Goal: Feedback & Contribution: Contribute content

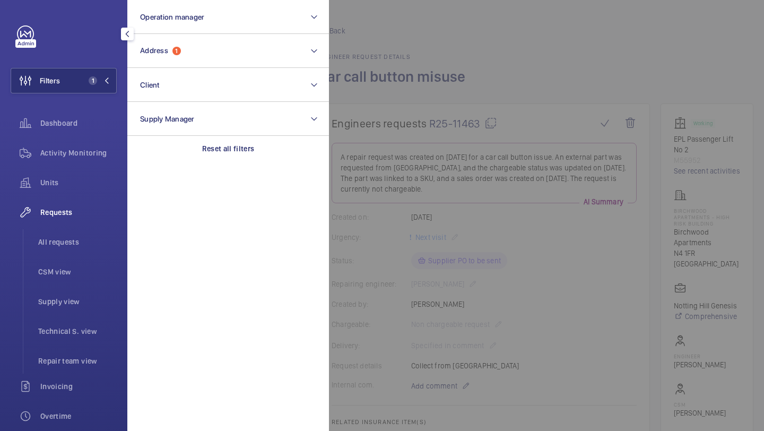
click at [182, 47] on button "Address 1" at bounding box center [228, 51] width 202 height 34
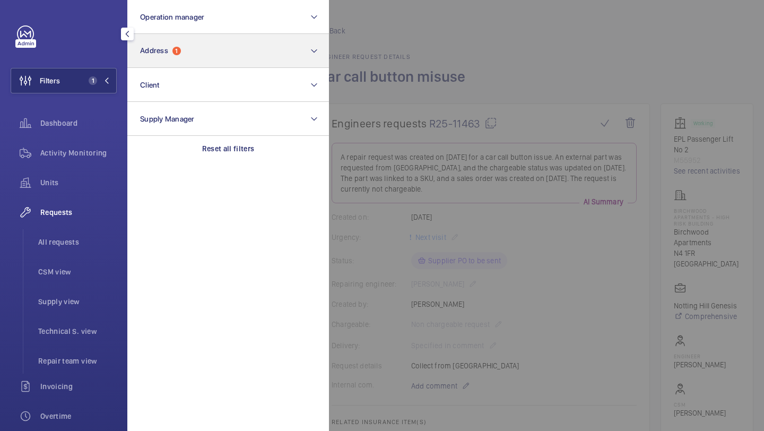
scroll to position [123, 0]
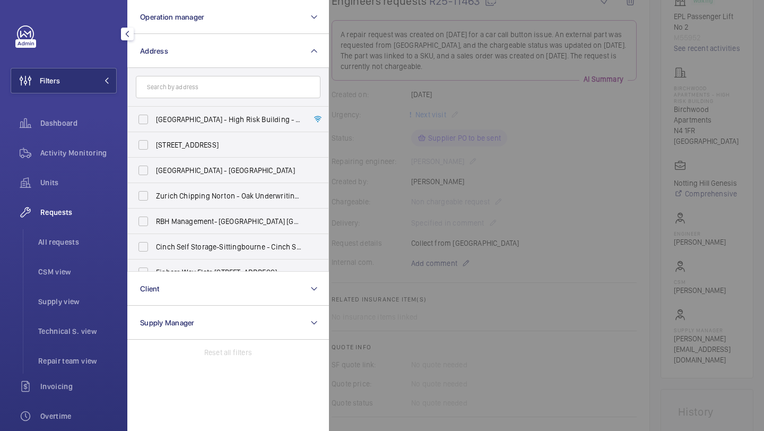
click at [171, 98] on form at bounding box center [228, 87] width 201 height 39
click at [171, 91] on input "text" at bounding box center [228, 87] width 185 height 22
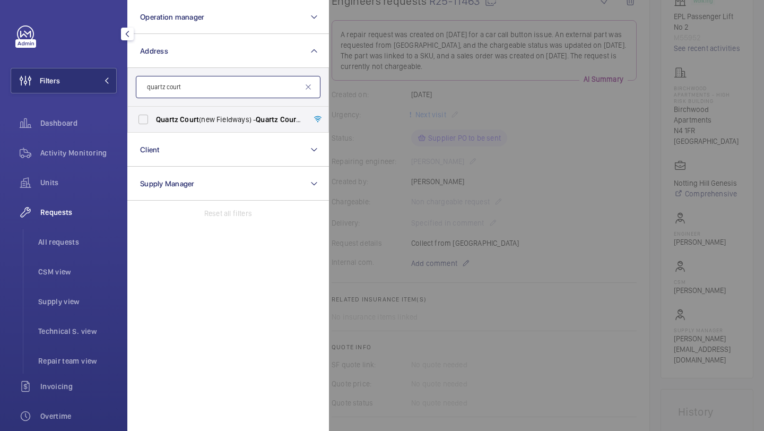
type input "quartz court"
click at [176, 116] on span "Quartz" at bounding box center [167, 119] width 22 height 8
click at [154, 116] on input "Quartz Court (new Fieldways) - Quartz Court (new Fieldways), LONDON EN5 2UP" at bounding box center [143, 119] width 21 height 21
checkbox input "true"
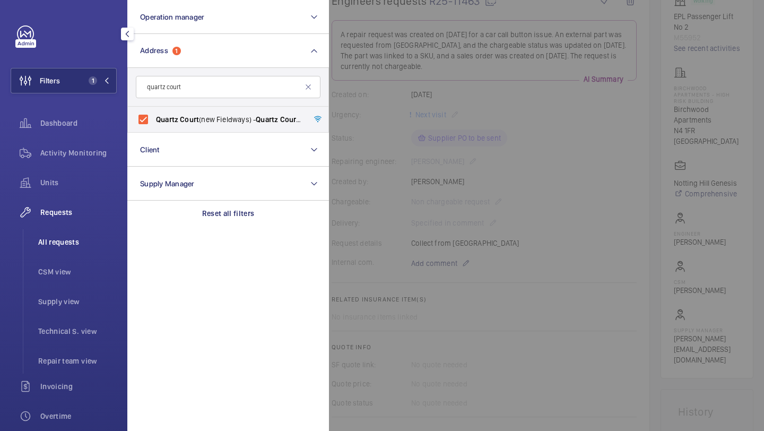
click at [84, 232] on li "All requests" at bounding box center [73, 241] width 87 height 25
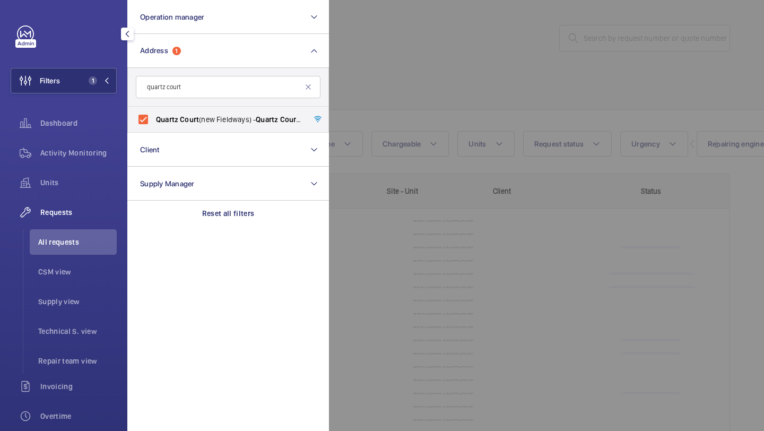
click at [415, 59] on div at bounding box center [711, 215] width 764 height 431
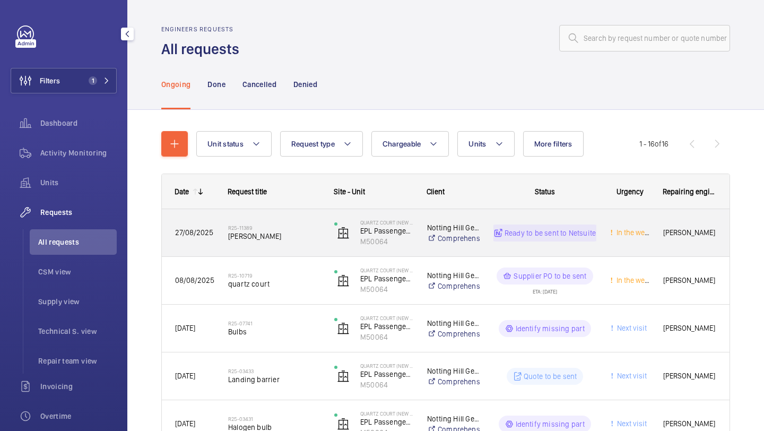
click at [279, 246] on div "R25-11389 Kone pressel" at bounding box center [274, 233] width 92 height 31
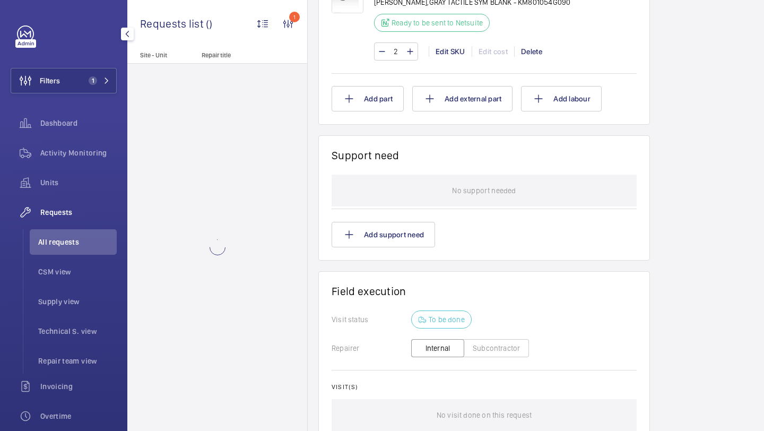
scroll to position [590, 0]
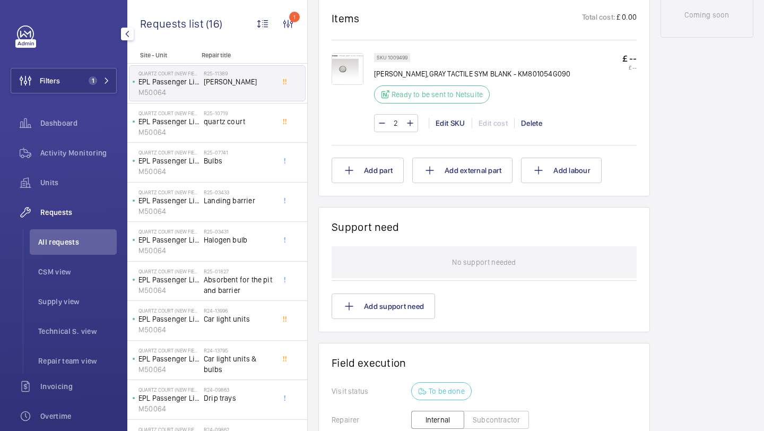
click at [347, 76] on img at bounding box center [348, 69] width 32 height 32
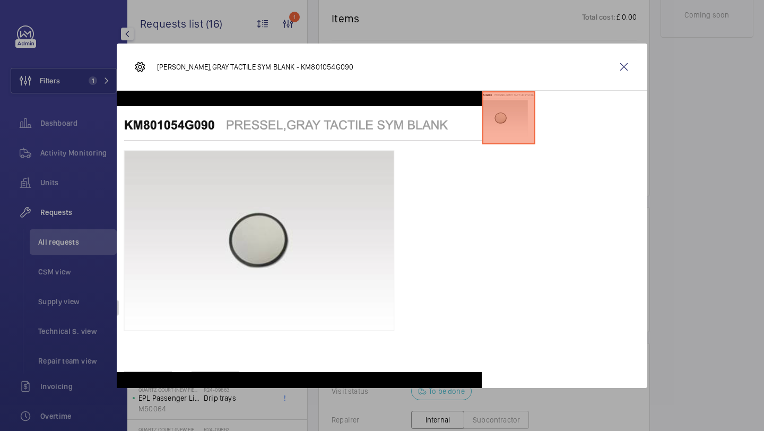
click at [623, 50] on div "KONE PRESSEL,GRAY TACTILE SYM BLANK - KM801054G090" at bounding box center [382, 67] width 531 height 47
click at [623, 63] on wm-front-icon-button at bounding box center [623, 66] width 25 height 25
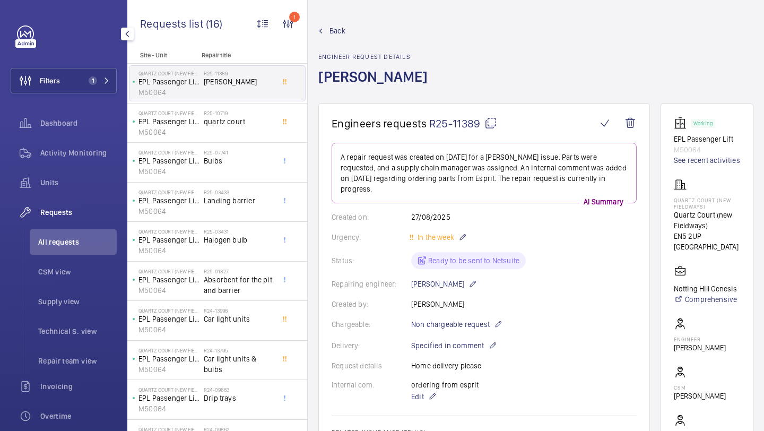
scroll to position [385, 0]
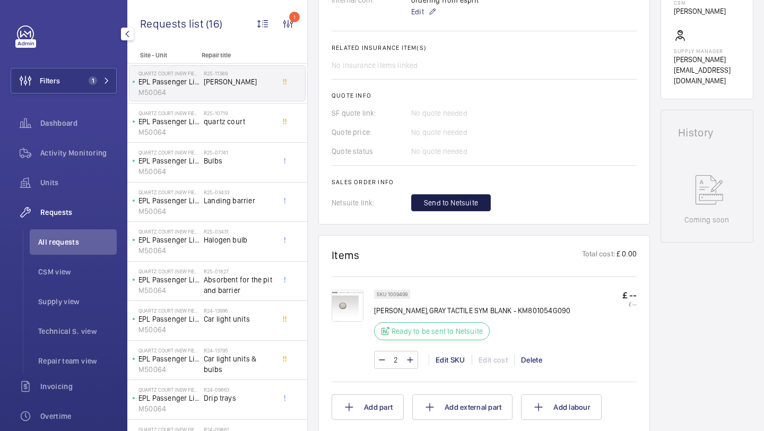
click at [455, 210] on button "Send to Netsuite" at bounding box center [451, 202] width 80 height 17
click at [481, 186] on h2 "Sales order info" at bounding box center [484, 181] width 305 height 7
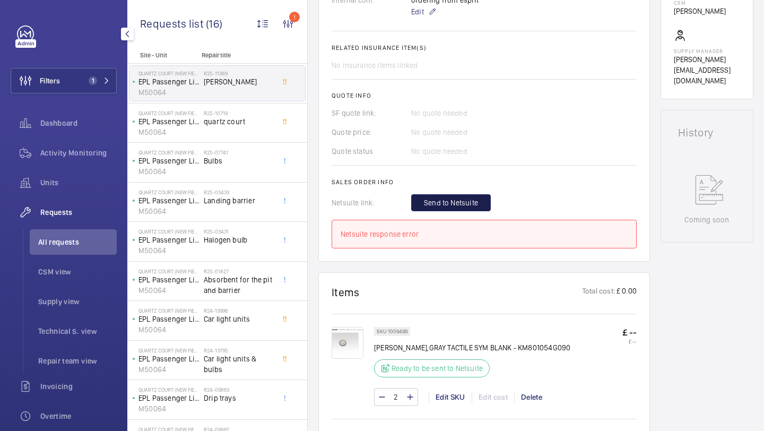
click at [442, 201] on span "Send to Netsuite" at bounding box center [451, 202] width 54 height 11
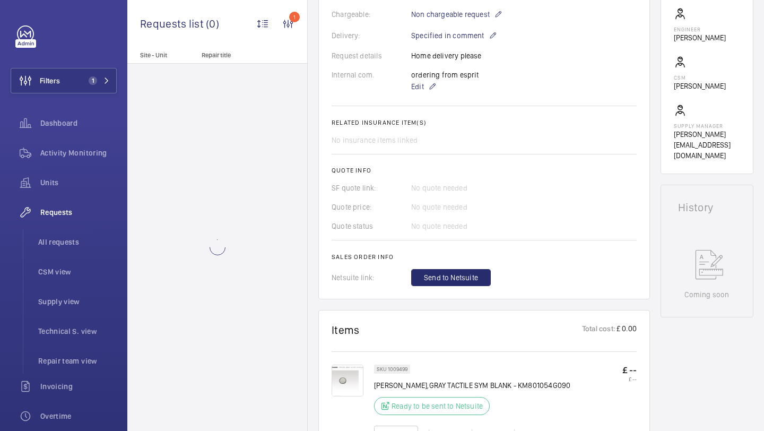
scroll to position [480, 0]
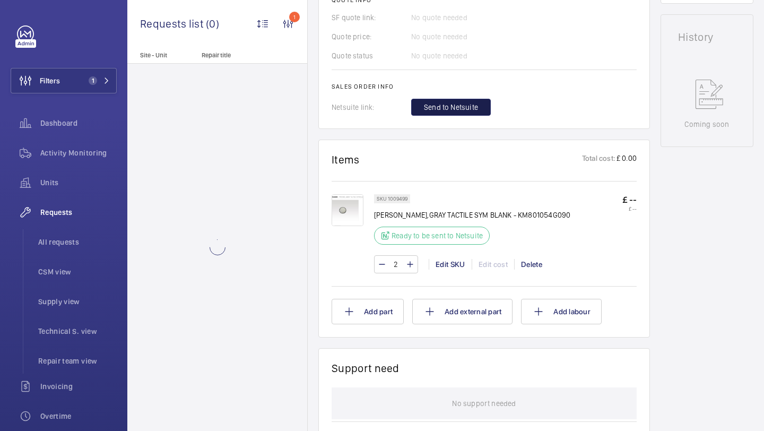
click at [457, 114] on button "Send to Netsuite" at bounding box center [451, 107] width 80 height 17
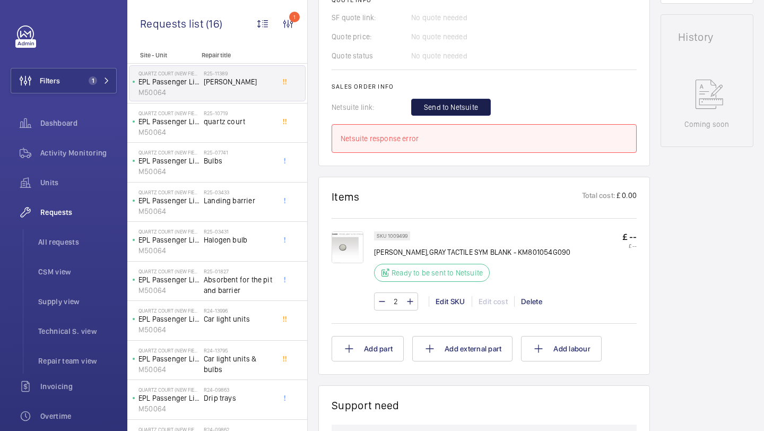
click at [457, 114] on button "Send to Netsuite" at bounding box center [451, 107] width 80 height 17
drag, startPoint x: 457, startPoint y: 114, endPoint x: 457, endPoint y: 124, distance: 10.6
click at [457, 115] on button "Send to Netsuite" at bounding box center [451, 107] width 80 height 17
click at [456, 113] on span "Send to Netsuite" at bounding box center [451, 107] width 54 height 11
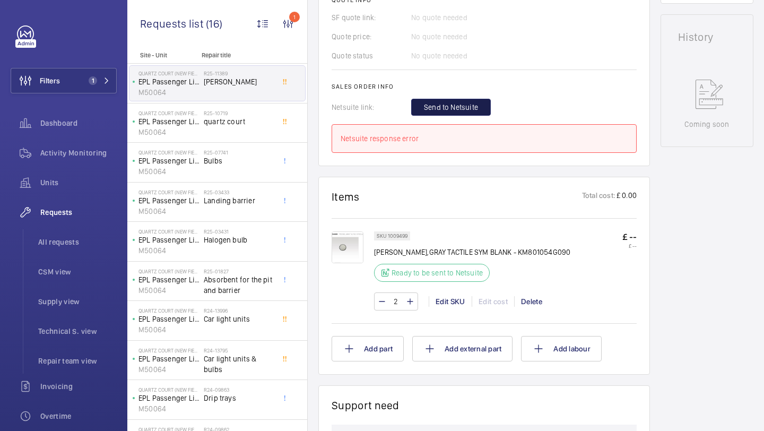
click at [456, 113] on span "Send to Netsuite" at bounding box center [451, 107] width 54 height 11
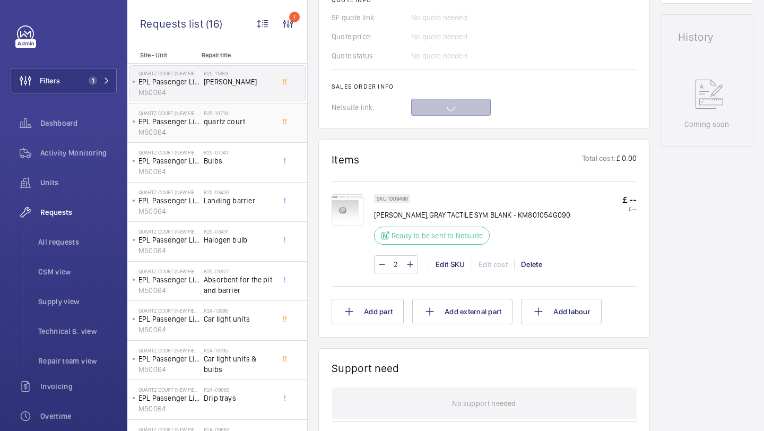
click at [233, 127] on div "R25-10719 quartz court" at bounding box center [239, 125] width 70 height 31
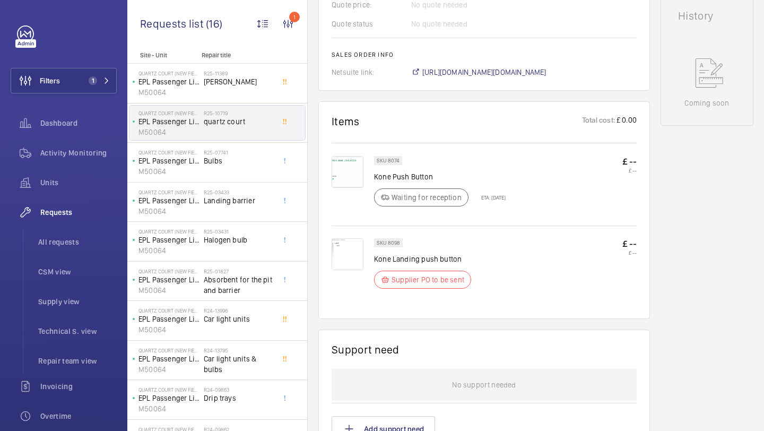
scroll to position [87, 0]
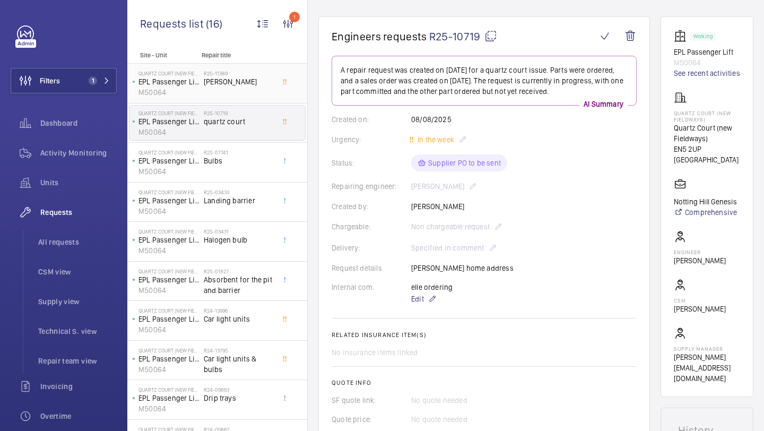
click at [222, 75] on h2 "R25-11389" at bounding box center [239, 73] width 70 height 6
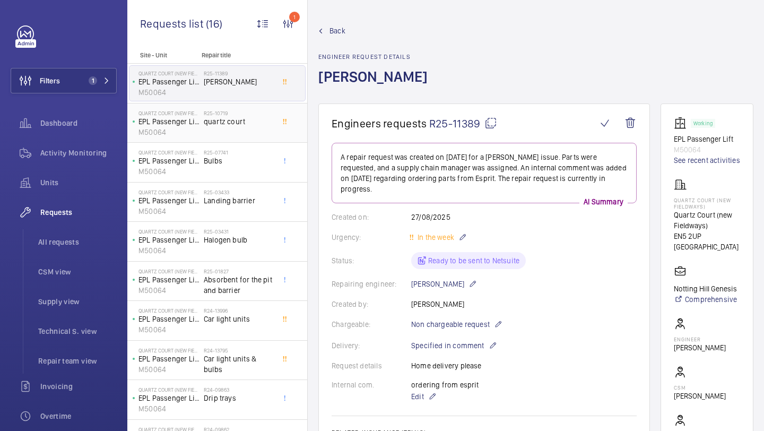
click at [249, 126] on span "quartz court" at bounding box center [239, 121] width 70 height 11
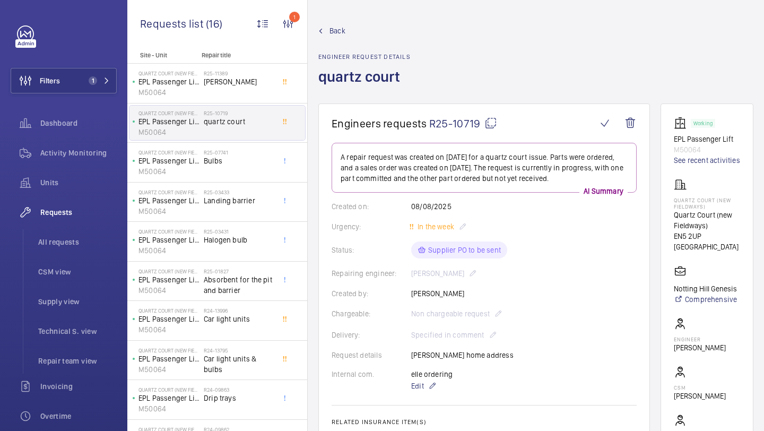
scroll to position [143, 0]
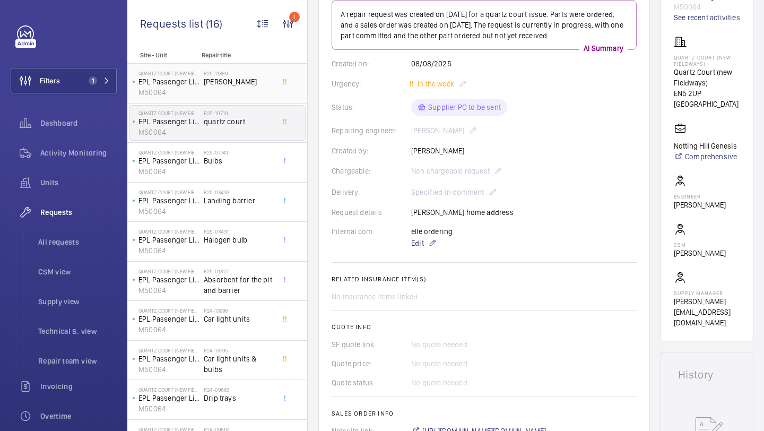
click at [265, 85] on span "[PERSON_NAME]" at bounding box center [239, 81] width 70 height 11
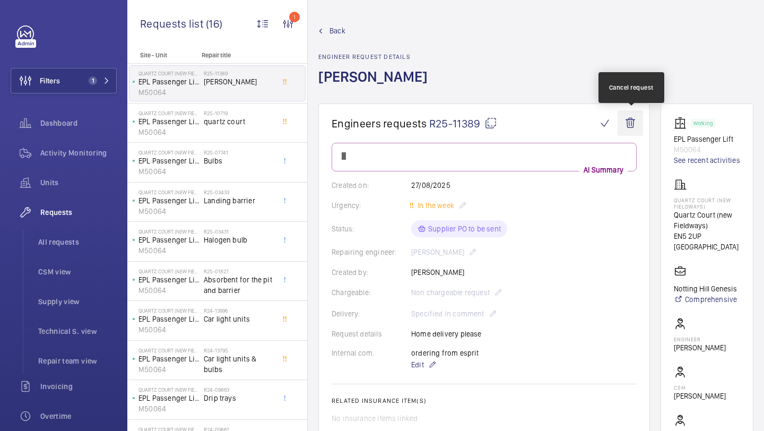
click at [631, 118] on wm-front-icon-button at bounding box center [630, 122] width 25 height 25
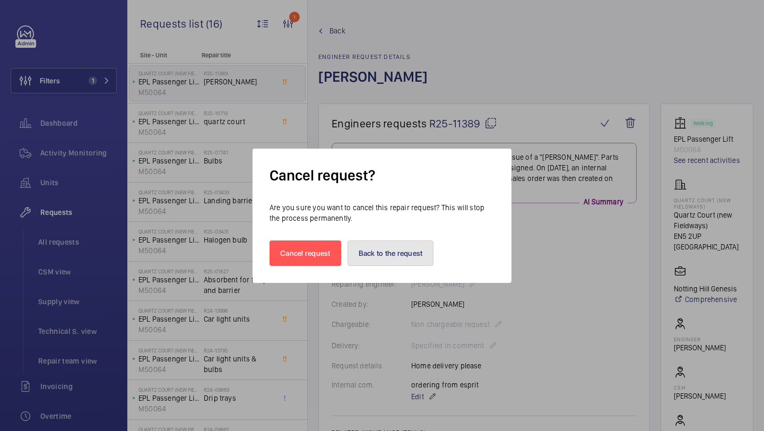
click at [429, 249] on button "Back to the request" at bounding box center [391, 252] width 87 height 25
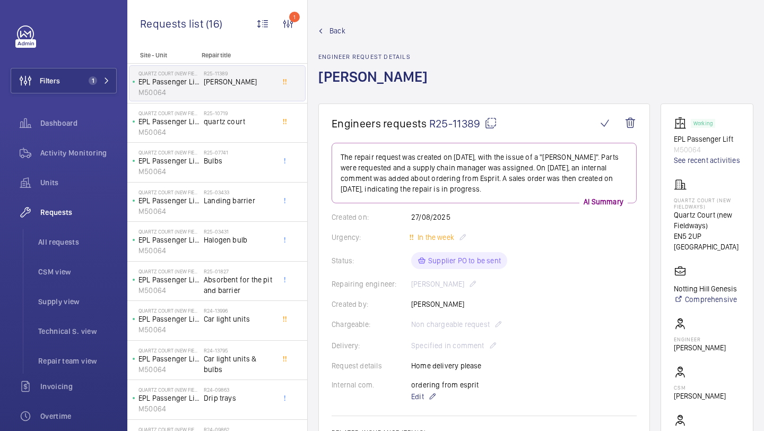
scroll to position [360, 0]
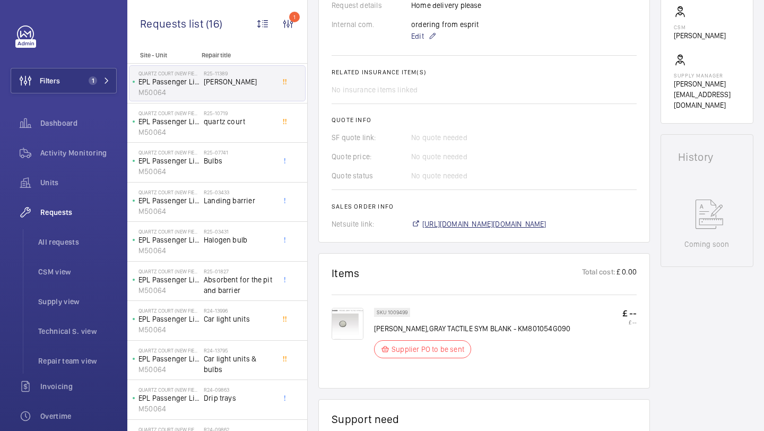
click at [496, 229] on span "[URL][DOMAIN_NAME][DOMAIN_NAME]" at bounding box center [484, 224] width 124 height 11
click at [89, 90] on button "Filters 1" at bounding box center [64, 80] width 106 height 25
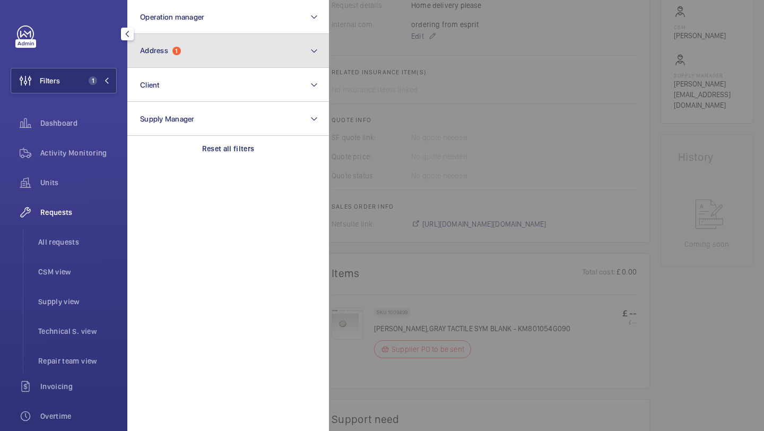
click at [163, 64] on button "Address 1" at bounding box center [228, 51] width 202 height 34
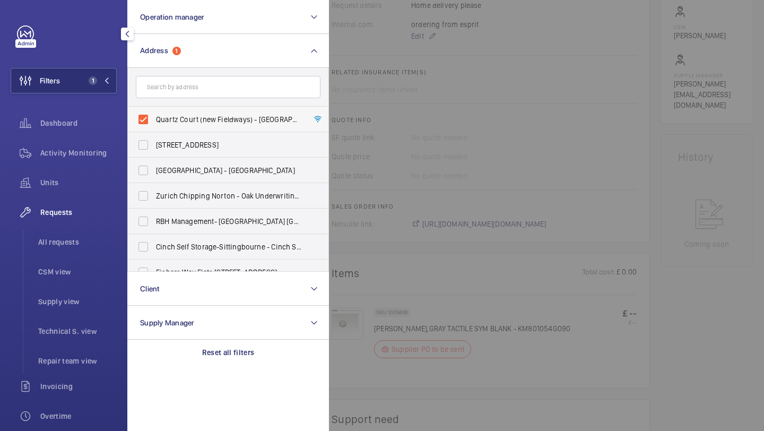
click at [164, 121] on span "Quartz Court (new Fieldways) - Quartz Court (new Fieldways), LONDON EN5 2UP" at bounding box center [229, 119] width 146 height 11
click at [154, 121] on input "Quartz Court (new Fieldways) - Quartz Court (new Fieldways), LONDON EN5 2UP" at bounding box center [143, 119] width 21 height 21
checkbox input "false"
click at [89, 226] on div "Requests All requests CSM view Supply view Technical S. view Repair team view" at bounding box center [64, 287] width 106 height 174
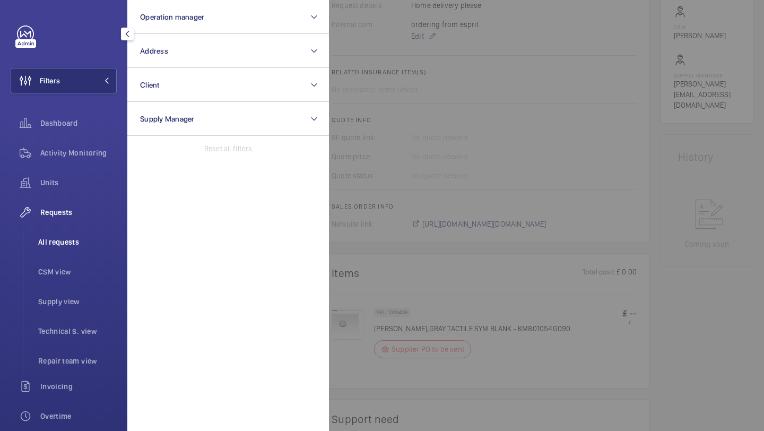
click at [87, 236] on li "All requests" at bounding box center [73, 241] width 87 height 25
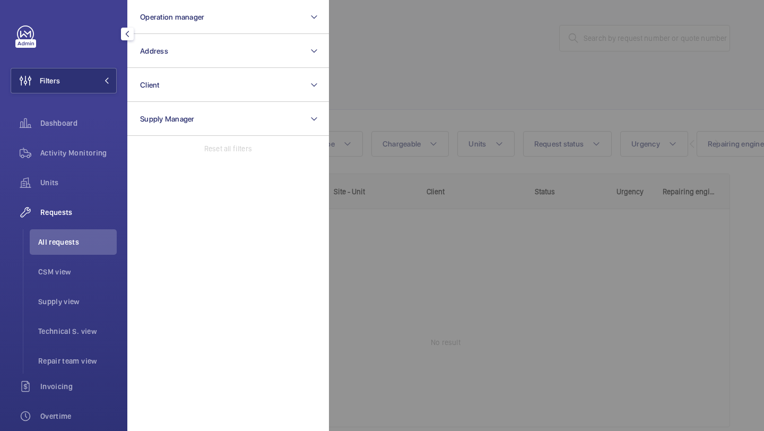
click at [433, 122] on div at bounding box center [711, 215] width 764 height 431
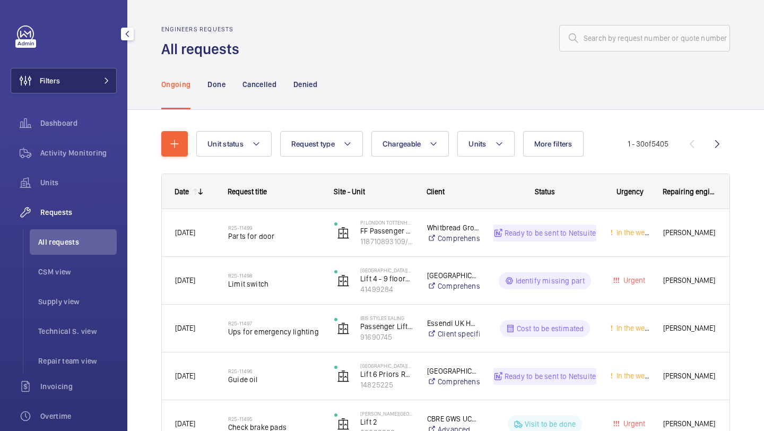
click at [73, 84] on button "Filters" at bounding box center [64, 80] width 106 height 25
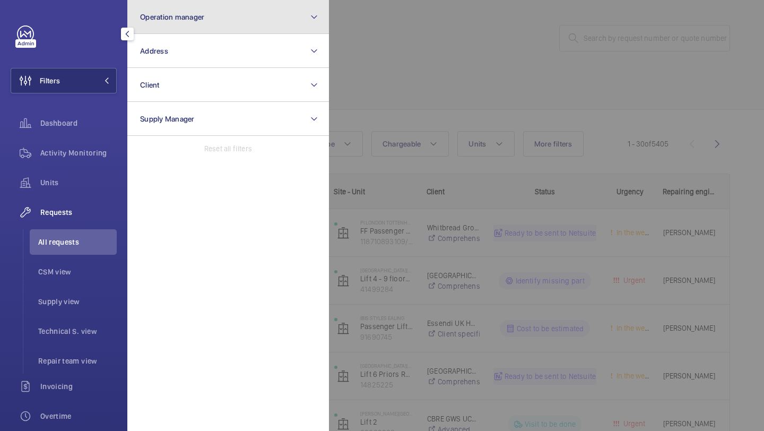
click at [159, 22] on button "Operation manager" at bounding box center [228, 17] width 202 height 34
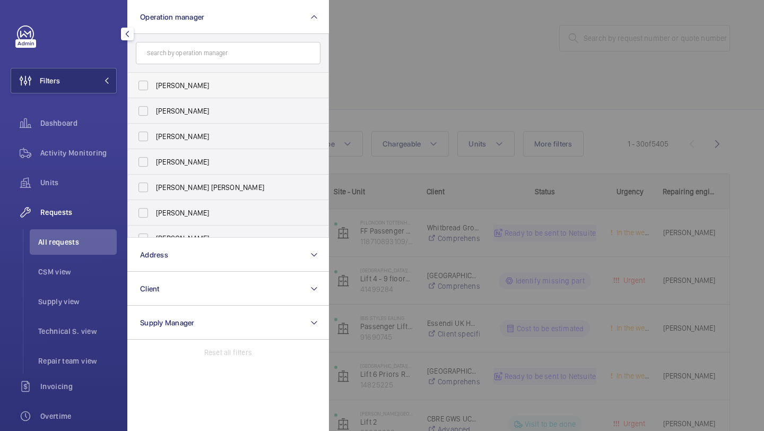
click at [168, 82] on span "[PERSON_NAME]" at bounding box center [229, 85] width 146 height 11
click at [154, 82] on input "[PERSON_NAME]" at bounding box center [143, 85] width 21 height 21
checkbox input "true"
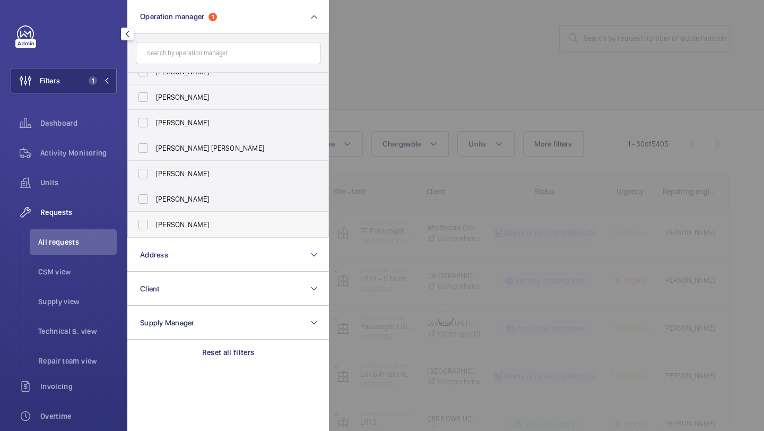
click at [171, 226] on span "[PERSON_NAME]" at bounding box center [229, 224] width 146 height 11
click at [154, 226] on input "[PERSON_NAME]" at bounding box center [143, 224] width 21 height 21
checkbox input "true"
click at [488, 87] on div at bounding box center [711, 215] width 764 height 431
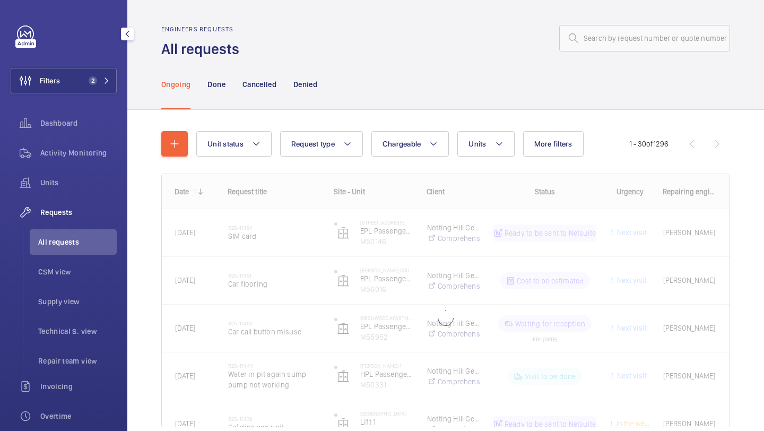
click at [574, 159] on wm-front-shared-table-view-engine "Unit status Request type Chargeable Units More filters Request status Urgency R…" at bounding box center [445, 292] width 569 height 322
click at [550, 145] on span "More filters" at bounding box center [553, 144] width 38 height 8
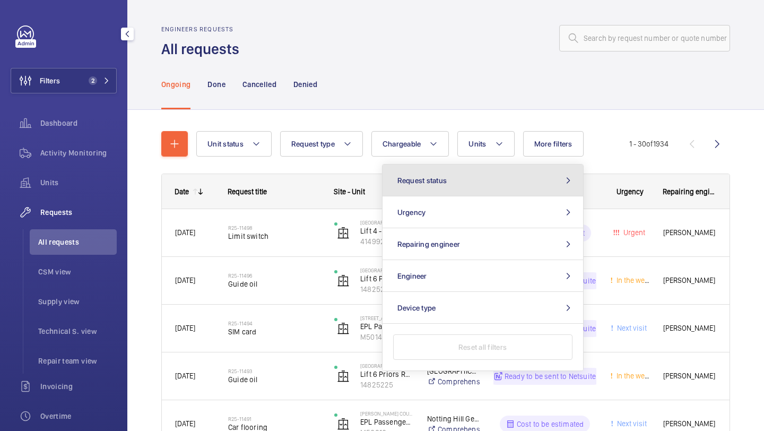
click at [495, 186] on button "Request status" at bounding box center [483, 181] width 201 height 32
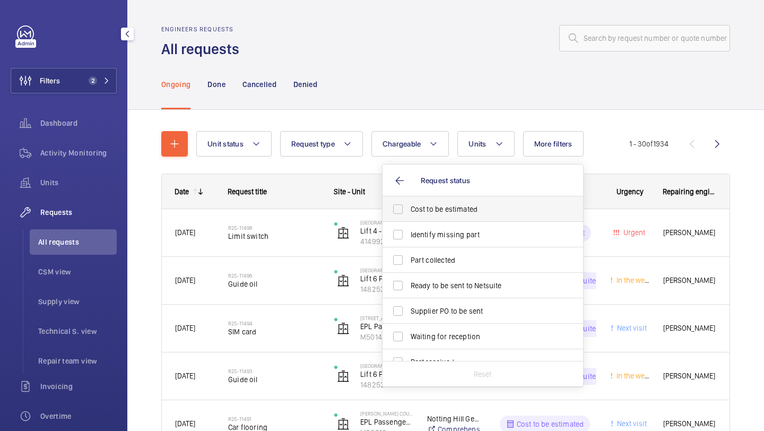
click at [464, 209] on span "Cost to be estimated" at bounding box center [484, 209] width 146 height 11
click at [409, 209] on input "Cost to be estimated" at bounding box center [397, 209] width 21 height 21
checkbox input "true"
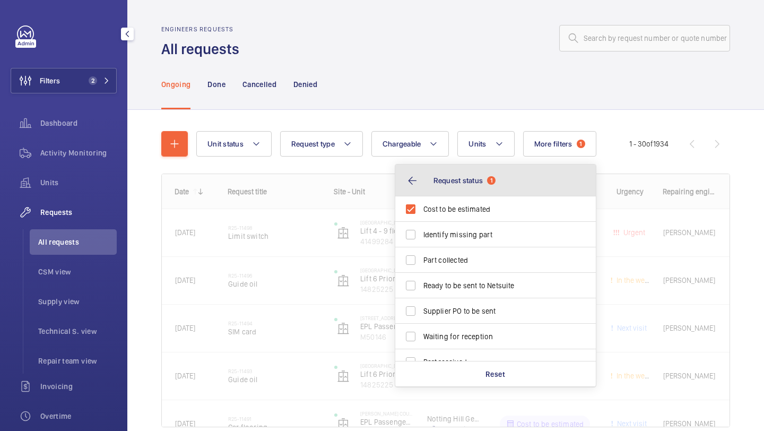
click at [430, 193] on button "Request status 1" at bounding box center [495, 181] width 201 height 32
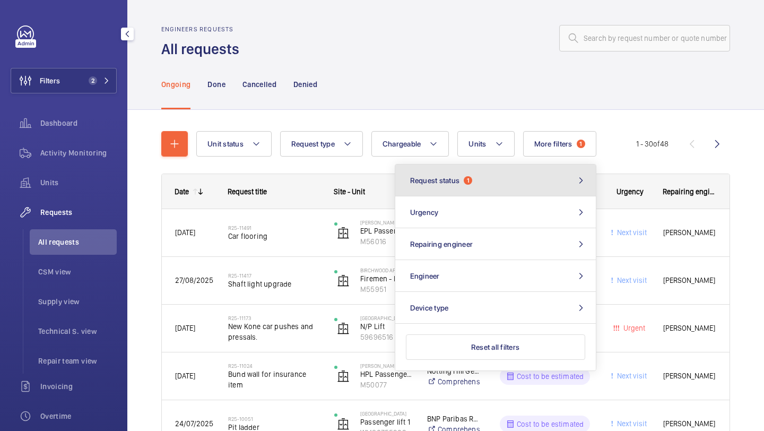
click at [433, 185] on button "Request status 1" at bounding box center [495, 181] width 201 height 32
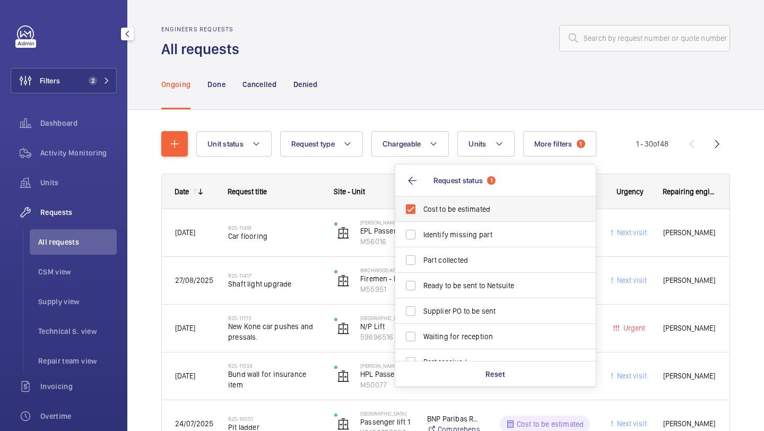
click at [431, 196] on label "Cost to be estimated" at bounding box center [487, 208] width 185 height 25
click at [421, 199] on input "Cost to be estimated" at bounding box center [410, 209] width 21 height 21
checkbox input "false"
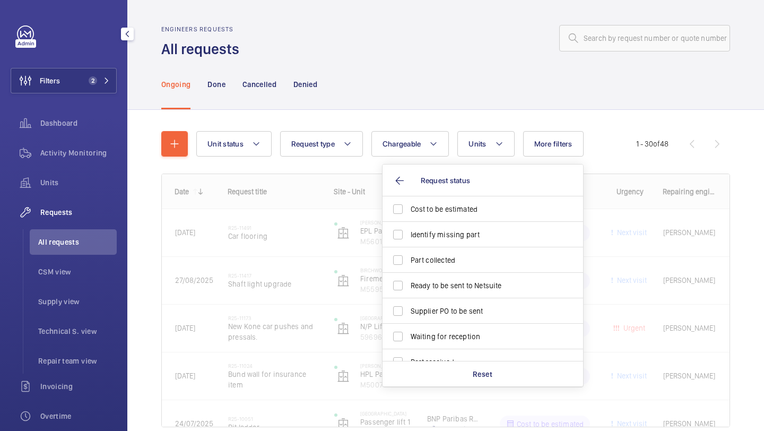
click at [431, 67] on div "Ongoing Done Cancelled Denied" at bounding box center [445, 84] width 569 height 50
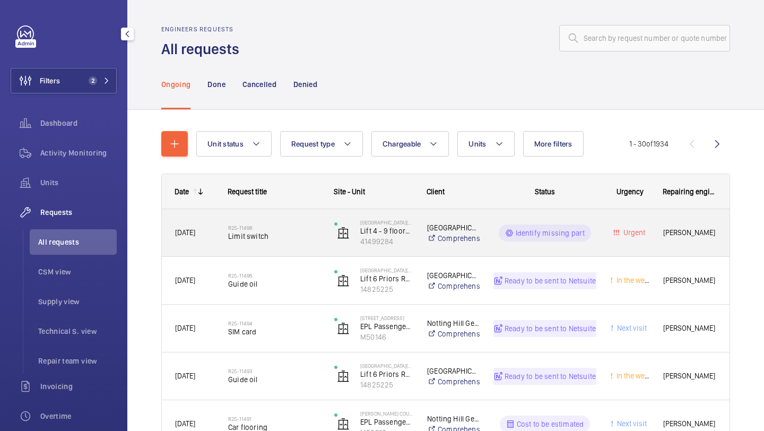
click at [278, 232] on span "Limit switch" at bounding box center [274, 236] width 92 height 11
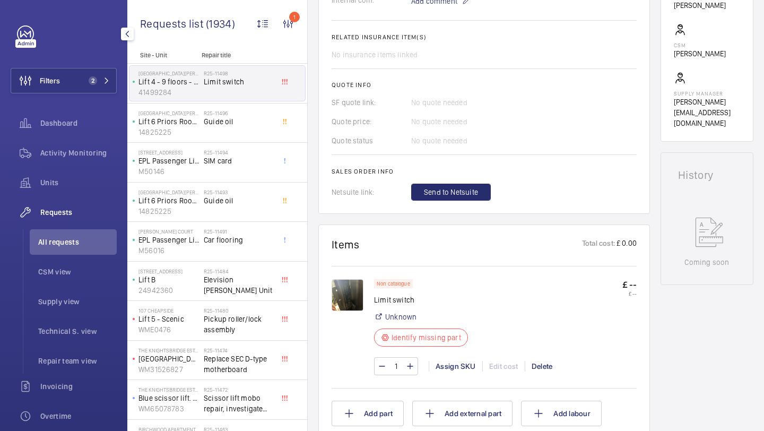
scroll to position [382, 0]
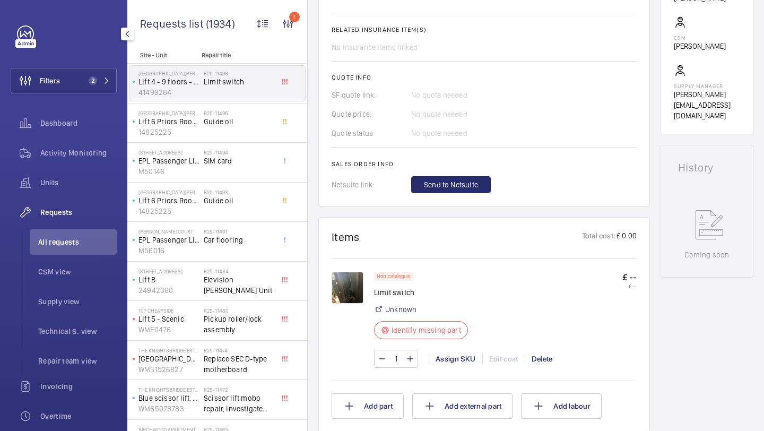
click at [367, 272] on div at bounding box center [353, 320] width 42 height 96
click at [351, 280] on img at bounding box center [348, 288] width 32 height 32
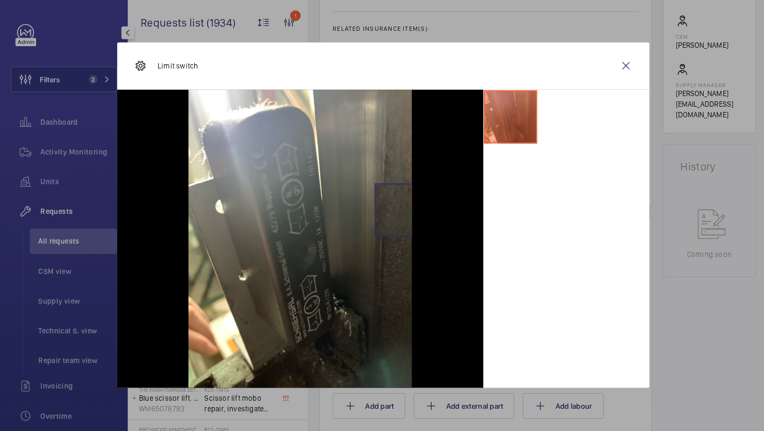
scroll to position [0, 0]
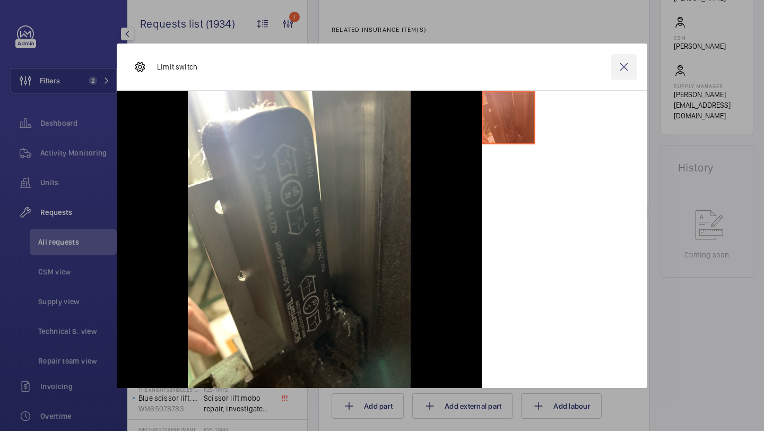
click at [624, 76] on wm-front-icon-button at bounding box center [623, 66] width 25 height 25
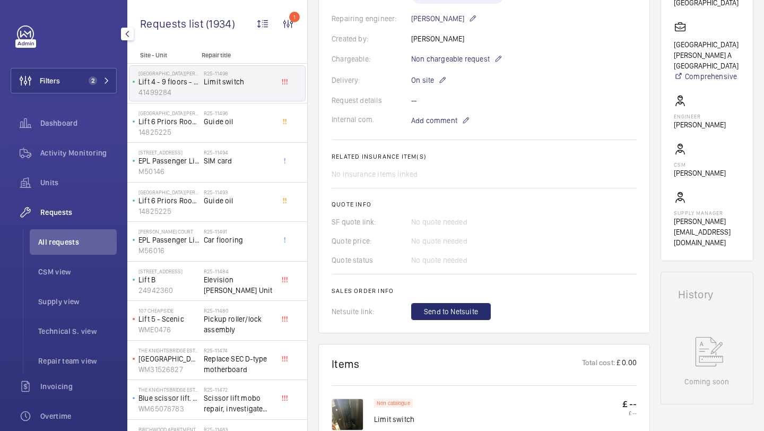
scroll to position [137, 0]
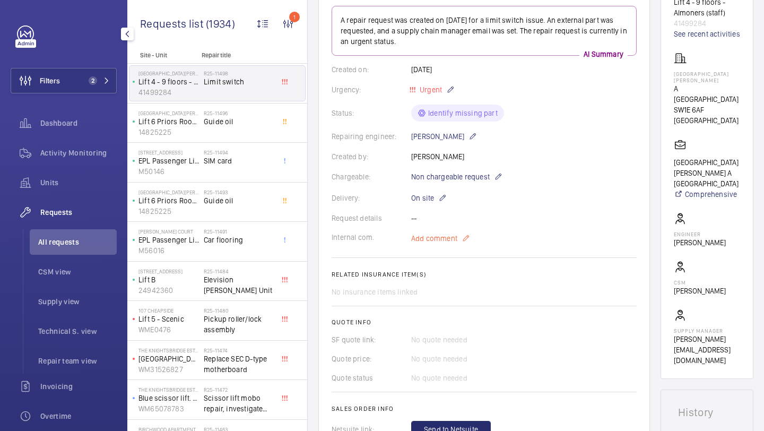
click at [435, 240] on span "Add comment" at bounding box center [434, 238] width 46 height 11
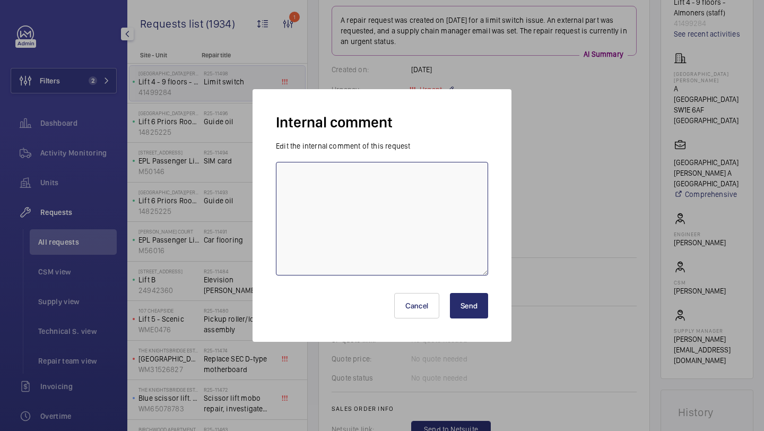
click at [401, 220] on textarea at bounding box center [382, 219] width 212 height 114
type textarea "ordering from lesters - 29.08 elle"
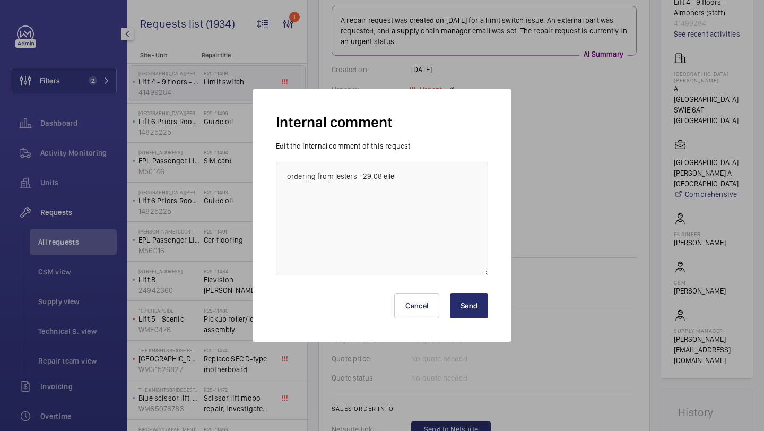
click at [471, 311] on button "Send" at bounding box center [469, 305] width 38 height 25
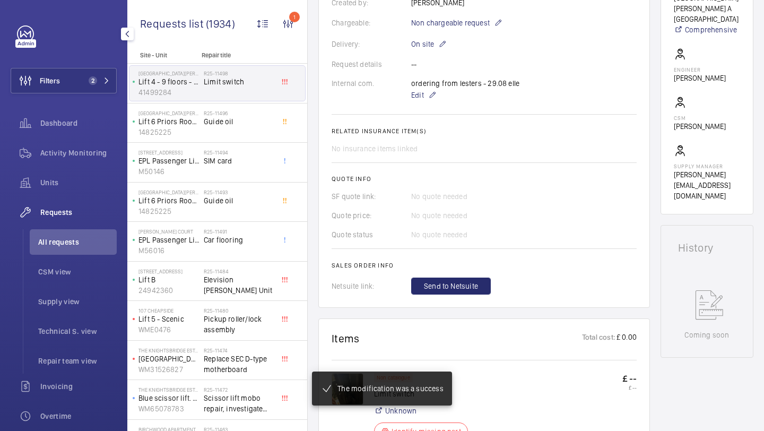
scroll to position [497, 0]
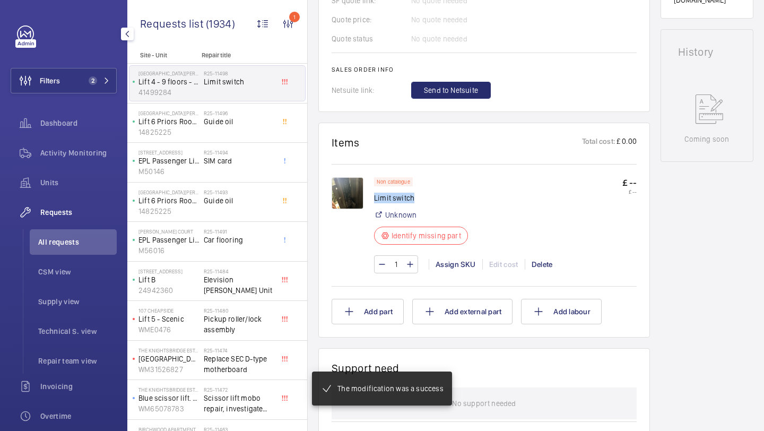
drag, startPoint x: 413, startPoint y: 200, endPoint x: 374, endPoint y: 199, distance: 38.8
click at [375, 199] on p "Limit switch" at bounding box center [424, 198] width 100 height 11
copy p "Limit switch"
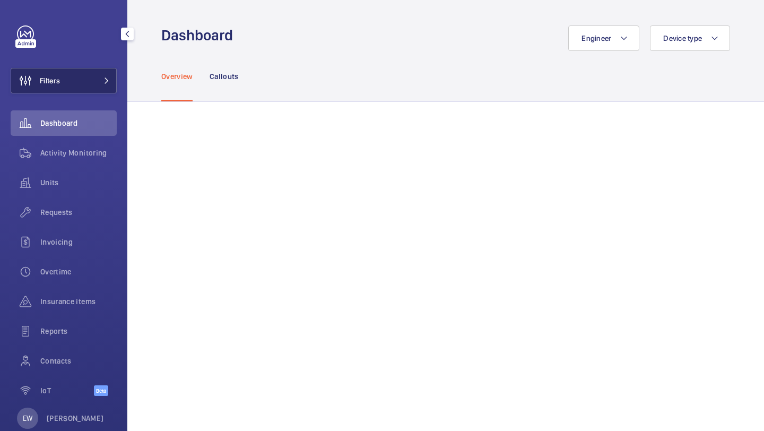
click at [94, 85] on button "Filters" at bounding box center [64, 80] width 106 height 25
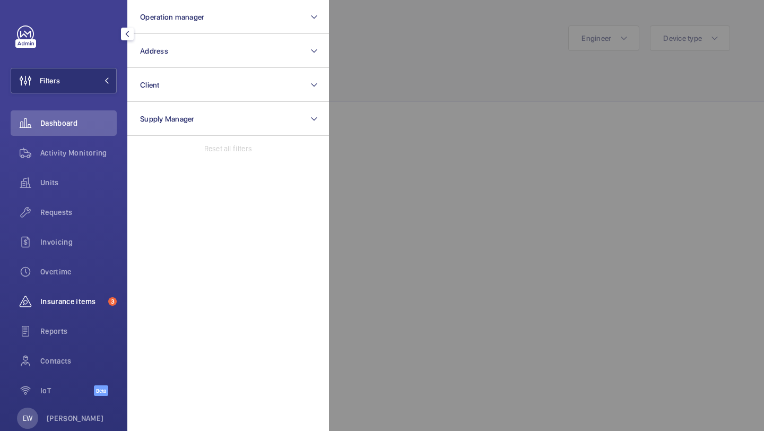
click at [77, 303] on span "Insurance items" at bounding box center [72, 301] width 64 height 11
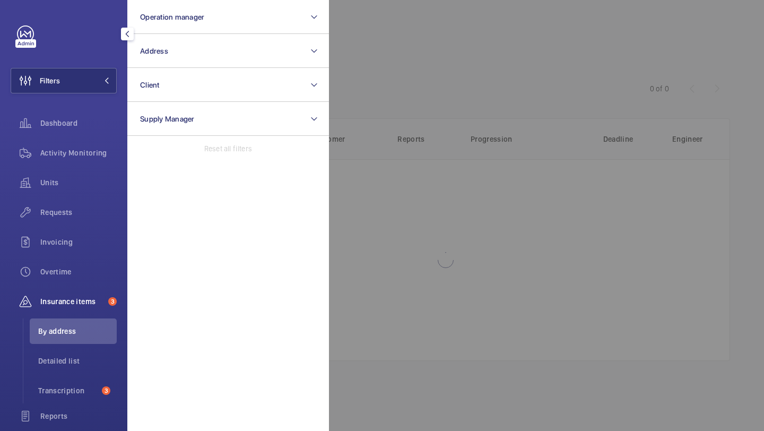
click at [434, 106] on div at bounding box center [711, 215] width 764 height 431
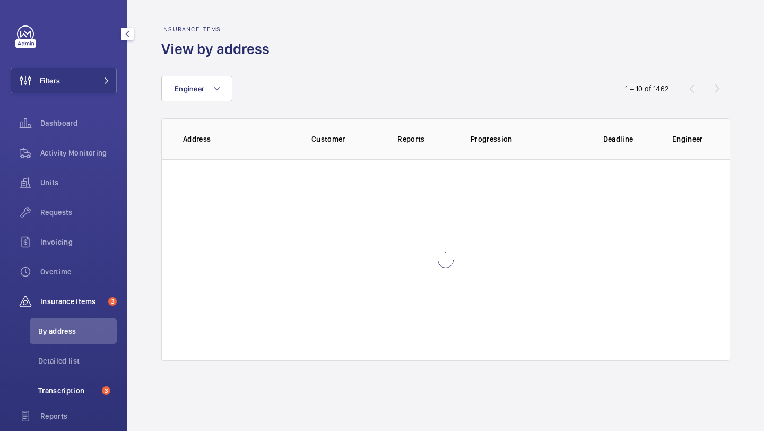
click at [53, 393] on span "Transcription" at bounding box center [67, 390] width 59 height 11
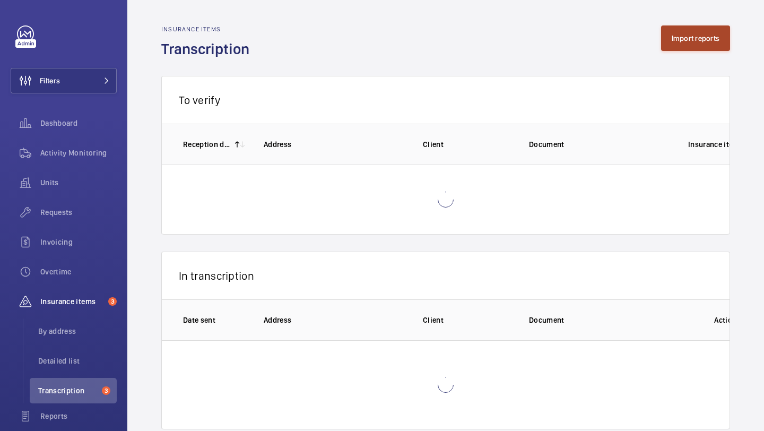
click at [685, 35] on button "Import reports" at bounding box center [696, 37] width 70 height 25
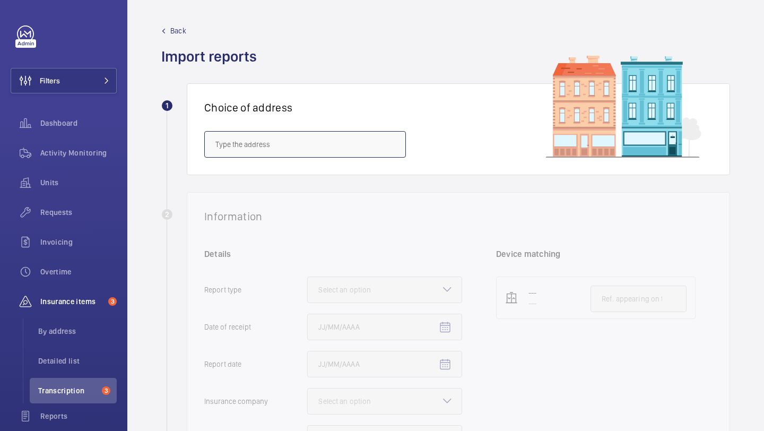
click at [331, 145] on input "text" at bounding box center [305, 144] width 202 height 27
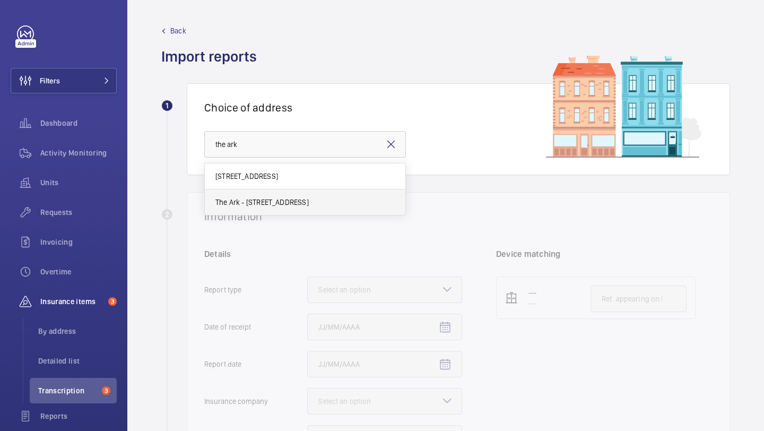
click at [287, 198] on span "The Ark - 201 Talgarth Road, LONDON W6 8BJ" at bounding box center [261, 202] width 93 height 11
type input "The Ark - 201 Talgarth Road, LONDON W6 8BJ"
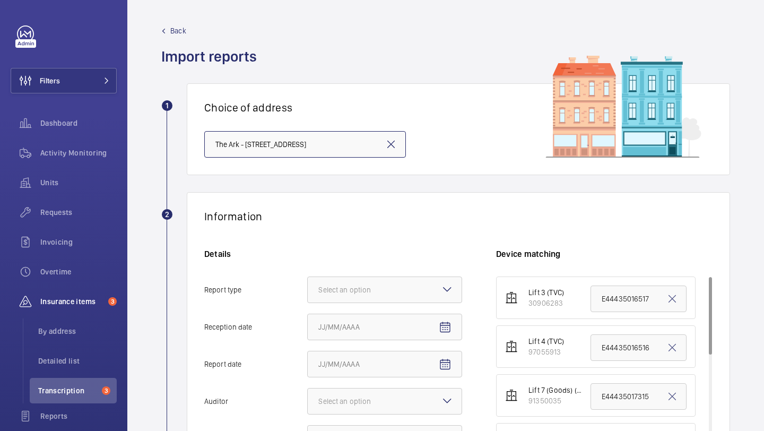
scroll to position [34, 0]
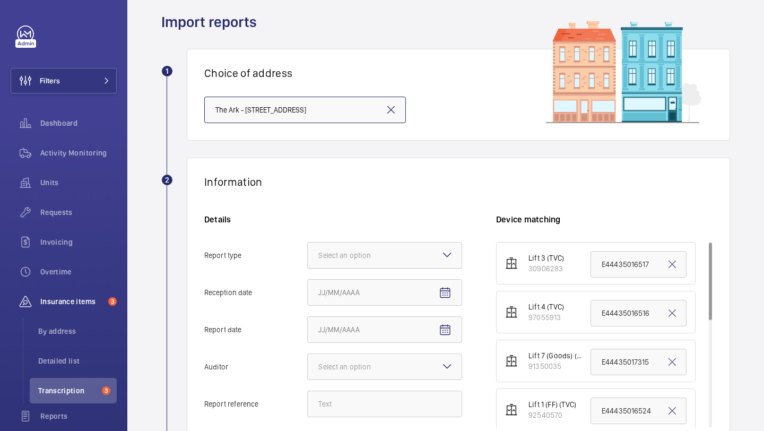
click at [352, 248] on div at bounding box center [385, 255] width 154 height 25
click at [308, 248] on input "Report type Select an option" at bounding box center [308, 255] width 0 height 25
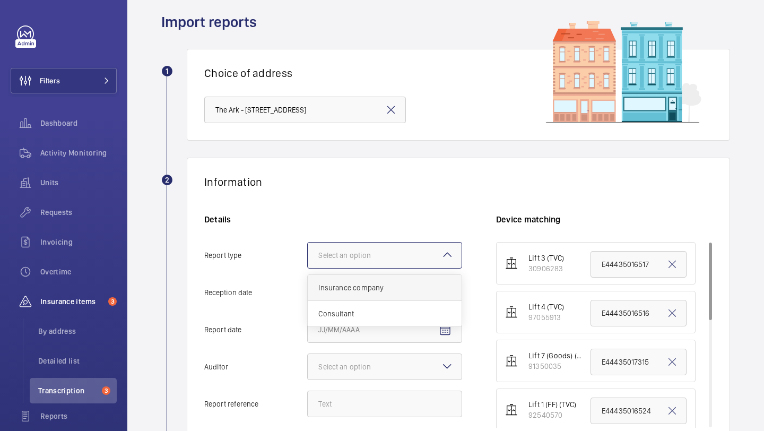
click at [347, 287] on span "Insurance company" at bounding box center [384, 287] width 133 height 11
click at [308, 268] on input "Report type Select an option Insurance company Consultant" at bounding box center [308, 255] width 0 height 25
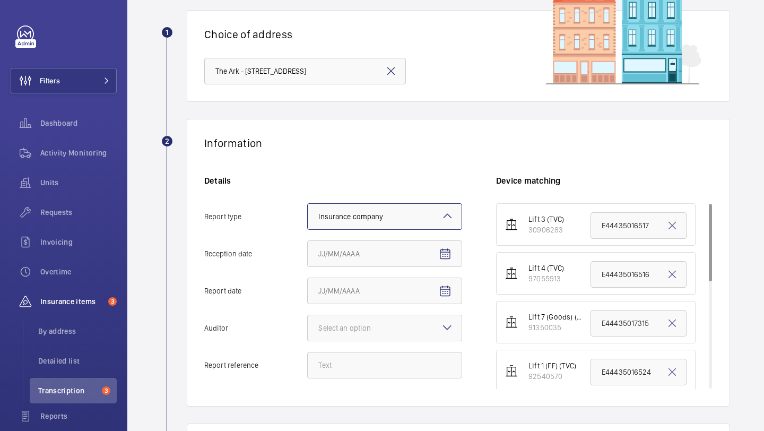
scroll to position [107, 0]
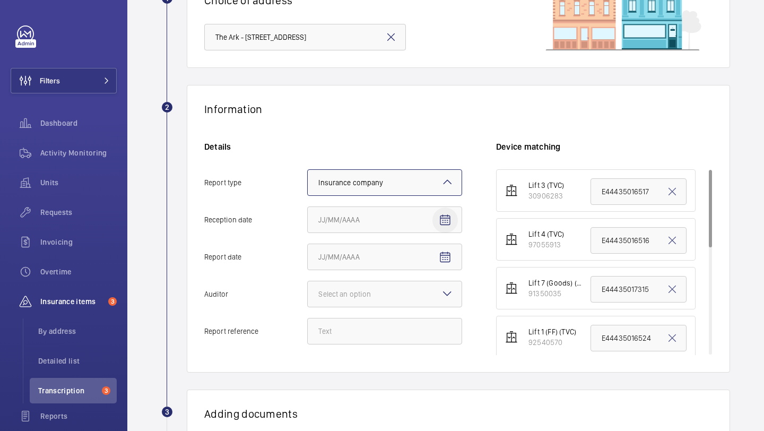
click at [446, 216] on mat-icon "Open calendar" at bounding box center [445, 220] width 13 height 13
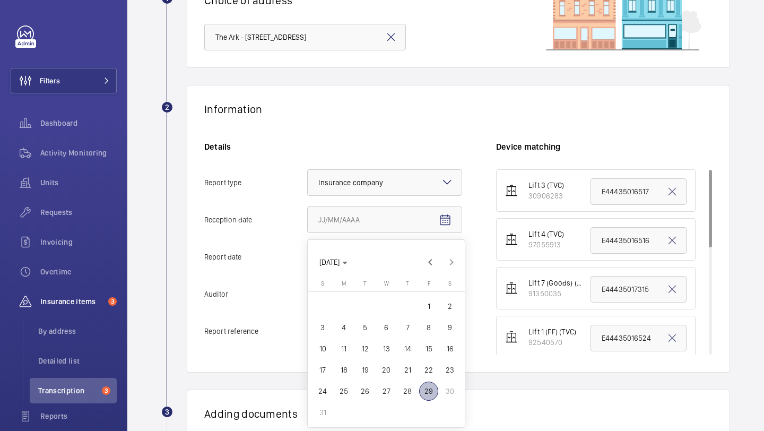
click at [366, 390] on span "26" at bounding box center [365, 391] width 19 height 19
type input "8/26/2025"
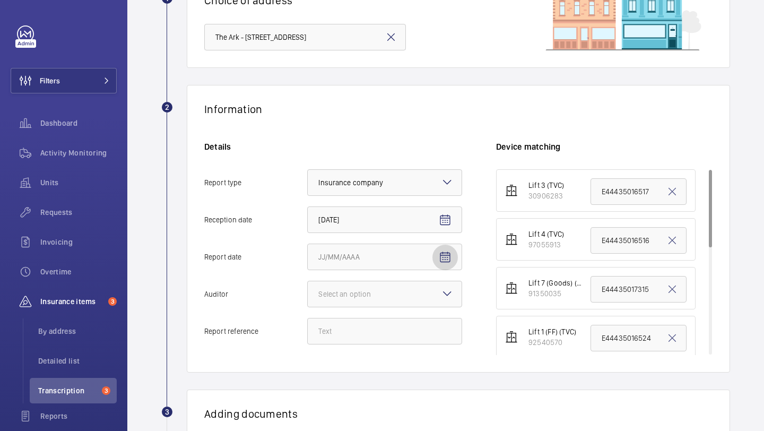
click at [444, 254] on mat-icon "Open calendar" at bounding box center [445, 257] width 13 height 13
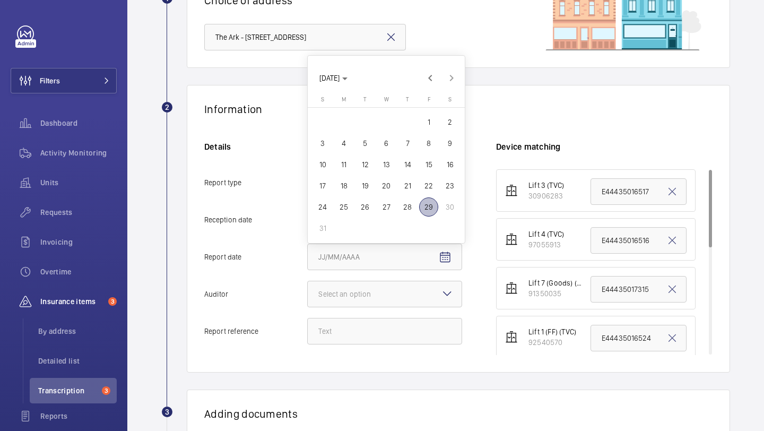
click at [425, 188] on span "22" at bounding box center [428, 185] width 19 height 19
type input "8/22/2025"
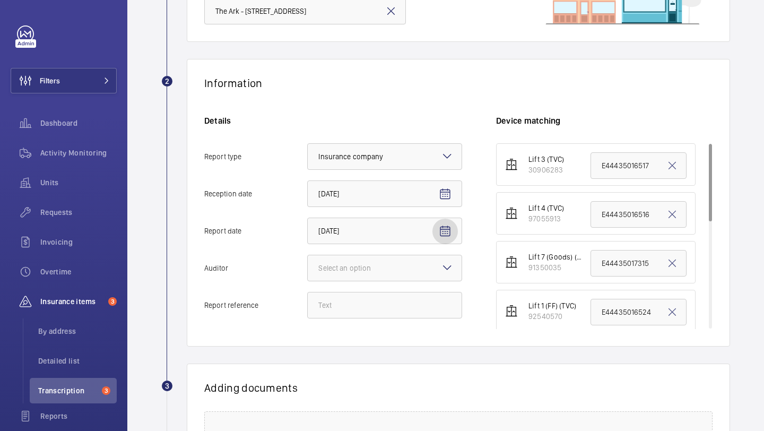
scroll to position [139, 0]
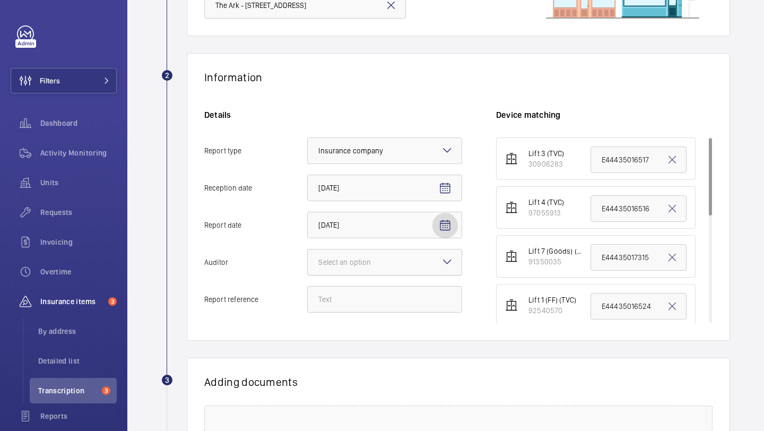
click at [401, 254] on div at bounding box center [385, 261] width 154 height 25
click at [308, 254] on input "Auditor Select an option" at bounding box center [308, 261] width 0 height 25
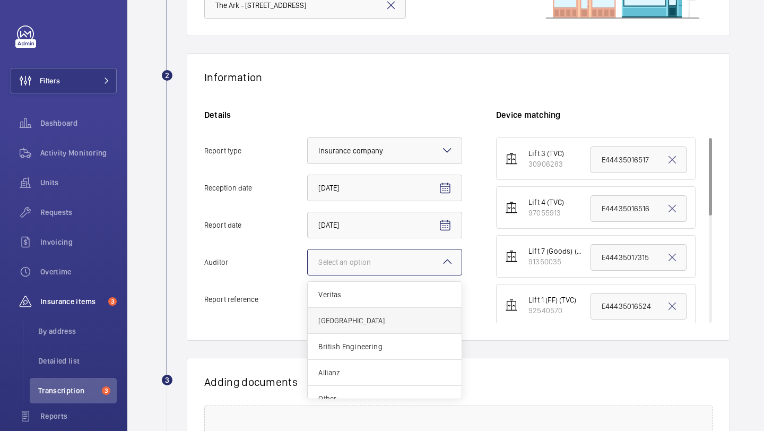
scroll to position [13, 0]
click at [376, 367] on div "Allianz" at bounding box center [385, 360] width 154 height 26
click at [308, 275] on input "Auditor Select an option Veritas Zurich British Engineering Allianz Other" at bounding box center [308, 261] width 0 height 25
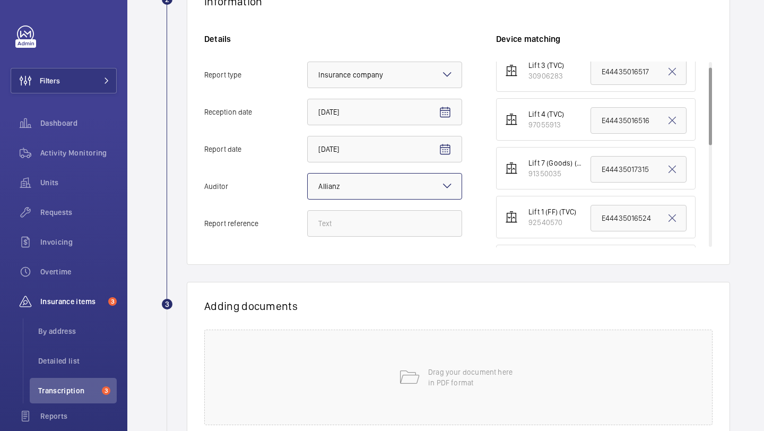
scroll to position [14, 0]
click at [623, 166] on input "E44435017315" at bounding box center [639, 167] width 96 height 27
paste input "22"
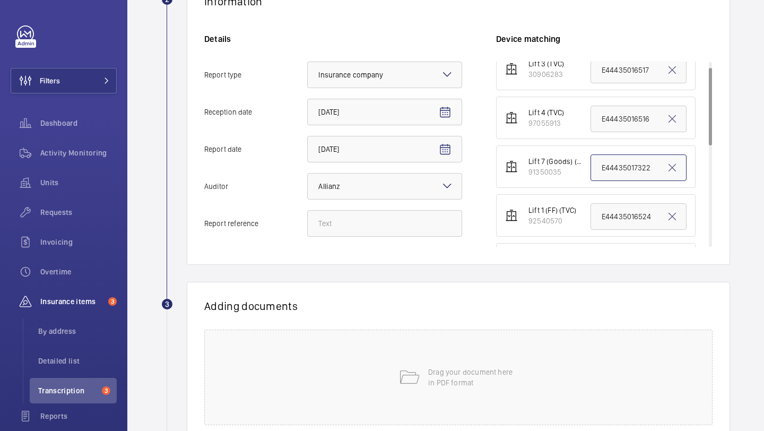
type input "E44435017322"
click at [386, 361] on div "Drag your document here in PDF format" at bounding box center [458, 378] width 508 height 96
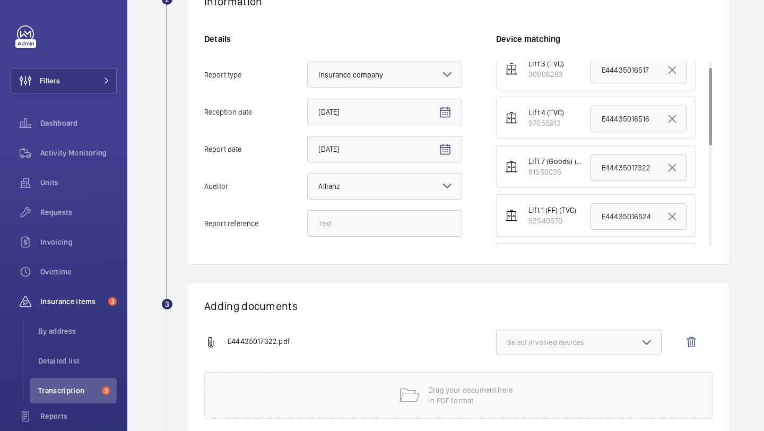
click at [554, 337] on span "Select involved devices" at bounding box center [578, 342] width 143 height 11
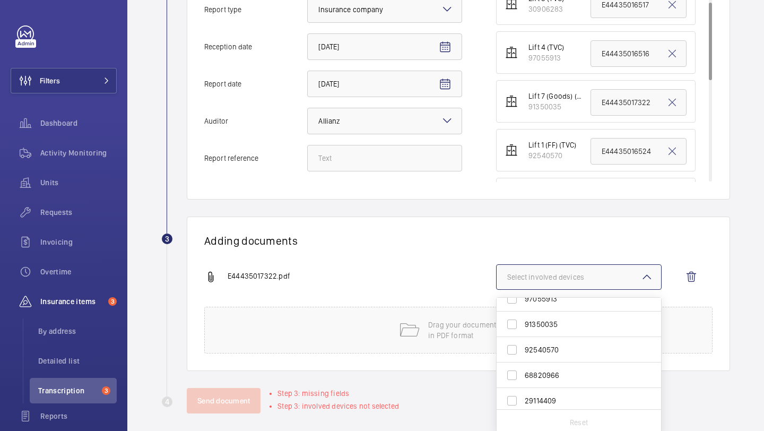
scroll to position [39, 0]
click at [539, 316] on label "91350035" at bounding box center [571, 321] width 149 height 25
click at [523, 316] on input "91350035" at bounding box center [512, 322] width 21 height 21
checkbox input "true"
click at [438, 261] on div "Adding documents E44435017322.pdf 1 device out of 9 involved 30906283 97055913 …" at bounding box center [458, 294] width 543 height 154
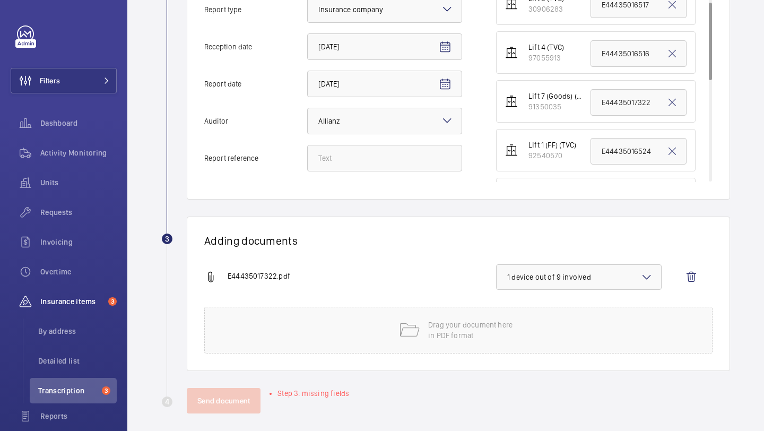
scroll to position [288, 0]
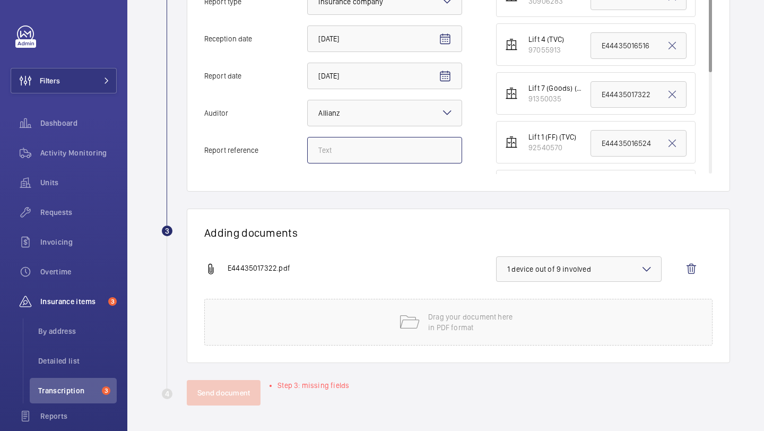
click at [407, 145] on input "Report reference" at bounding box center [384, 150] width 155 height 27
paste input "E44435017322"
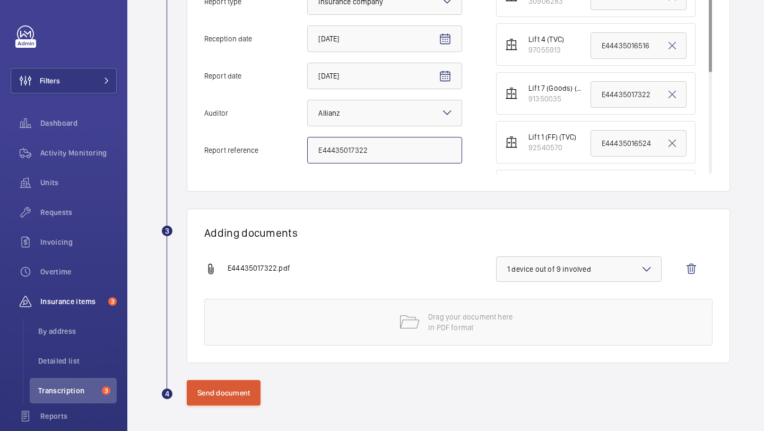
type input "E44435017322"
click at [210, 396] on button "Send document" at bounding box center [224, 392] width 74 height 25
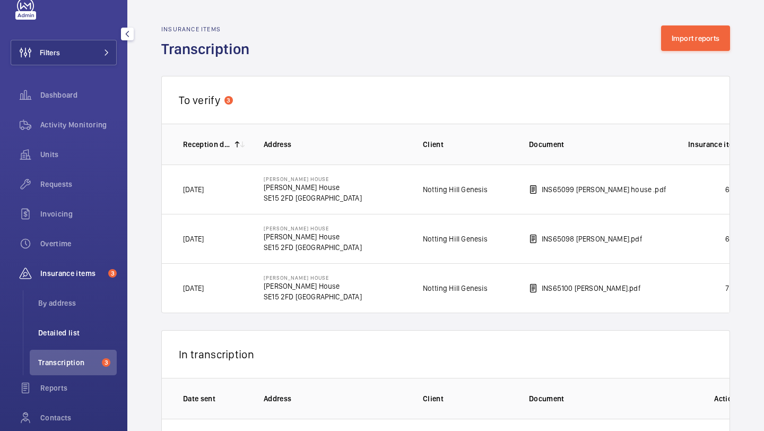
scroll to position [51, 0]
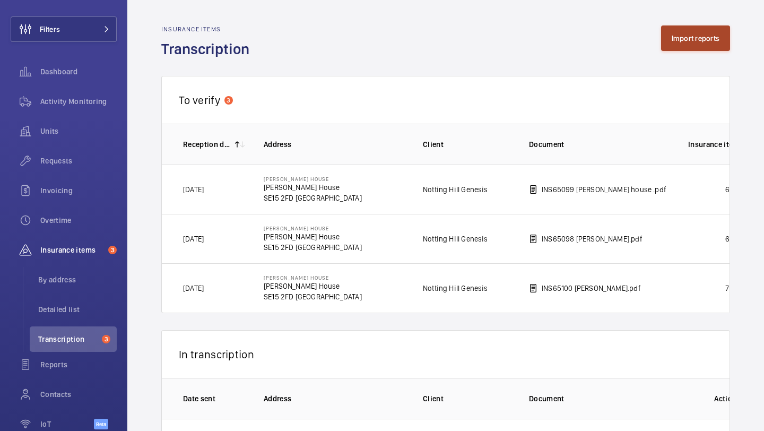
click at [685, 41] on button "Import reports" at bounding box center [696, 37] width 70 height 25
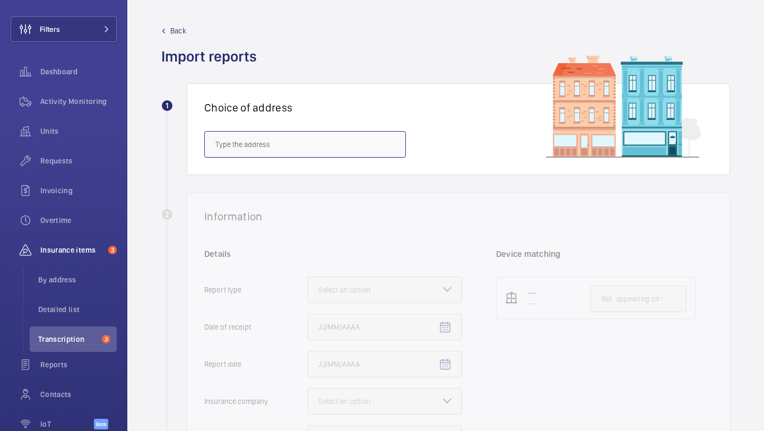
click at [316, 146] on input "text" at bounding box center [305, 144] width 202 height 27
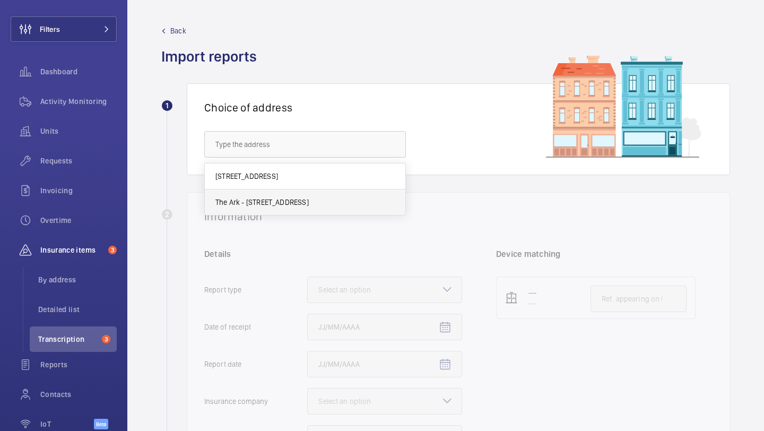
click at [303, 208] on mat-option "The Ark - 201 Talgarth Road, LONDON W6 8BJ" at bounding box center [305, 201] width 201 height 25
type input "The Ark - 201 Talgarth Road, LONDON W6 8BJ"
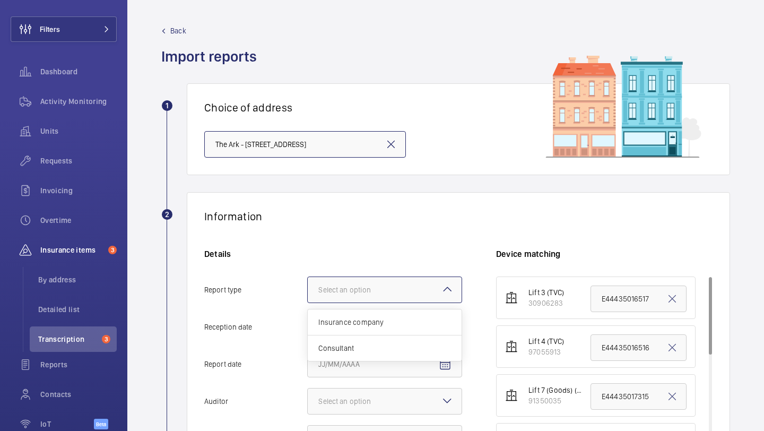
click at [340, 277] on div "Select an option" at bounding box center [384, 290] width 155 height 27
click at [308, 277] on input "Report type Select an option Insurance company Consultant" at bounding box center [308, 289] width 0 height 25
click at [351, 323] on span "Insurance company" at bounding box center [384, 322] width 133 height 11
click at [308, 303] on input "Report type Select an option Insurance company Consultant" at bounding box center [308, 289] width 0 height 25
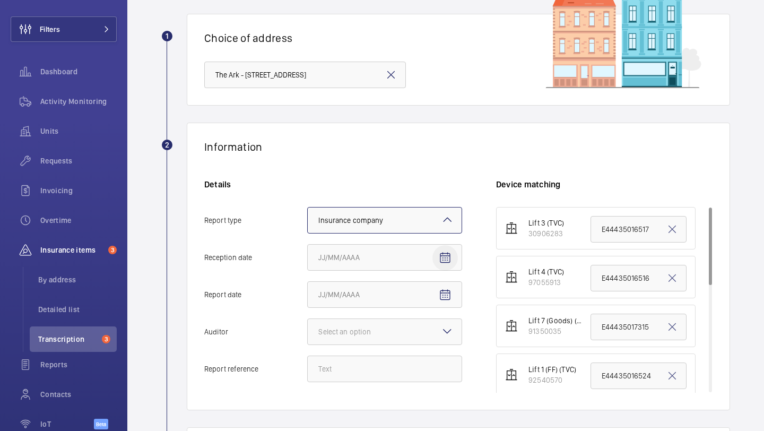
click at [448, 254] on mat-icon "Open calendar" at bounding box center [445, 258] width 13 height 13
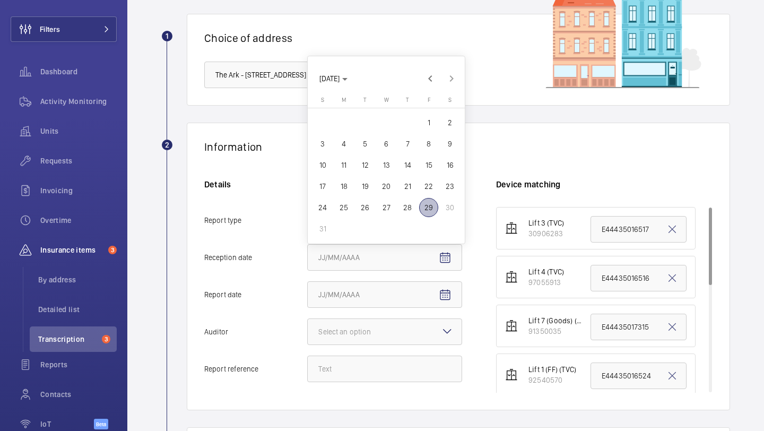
click at [368, 208] on span "26" at bounding box center [365, 207] width 19 height 19
type input "8/26/2025"
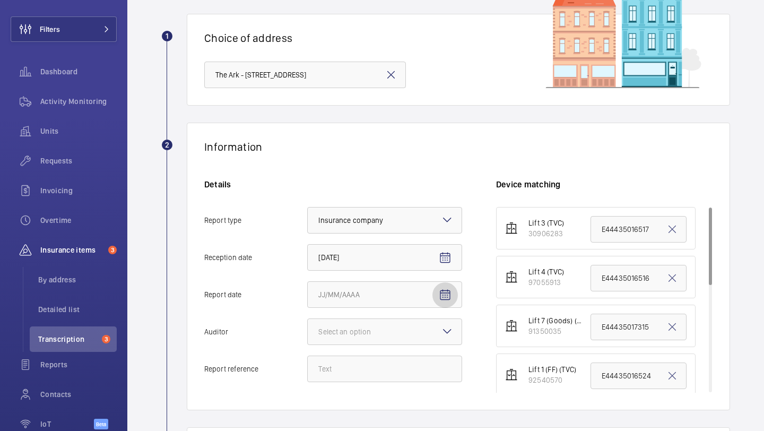
click at [442, 282] on span "Open calendar" at bounding box center [445, 294] width 25 height 25
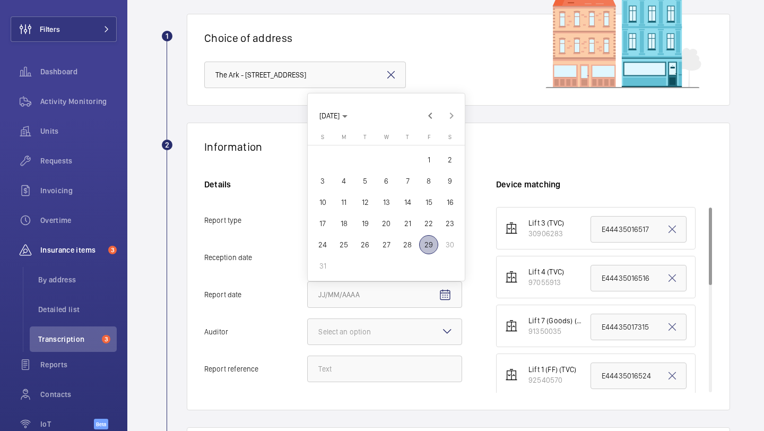
click at [428, 217] on span "22" at bounding box center [428, 223] width 19 height 19
type input "8/22/2025"
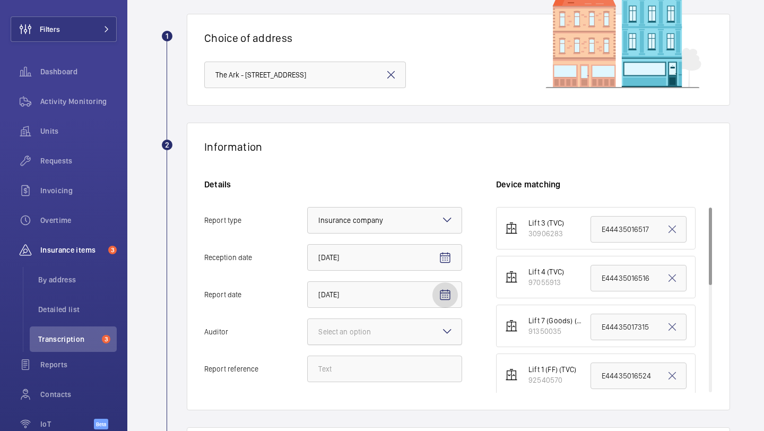
click at [396, 322] on div at bounding box center [385, 331] width 154 height 25
click at [308, 322] on input "Auditor Select an option" at bounding box center [308, 331] width 0 height 25
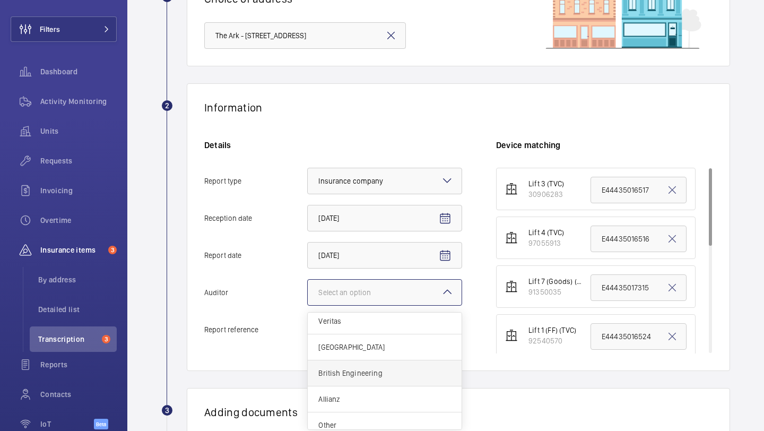
scroll to position [5, 0]
click at [354, 395] on span "Allianz" at bounding box center [384, 398] width 133 height 11
click at [308, 305] on input "Auditor Select an option Veritas Zurich British Engineering Allianz Other" at bounding box center [308, 292] width 0 height 25
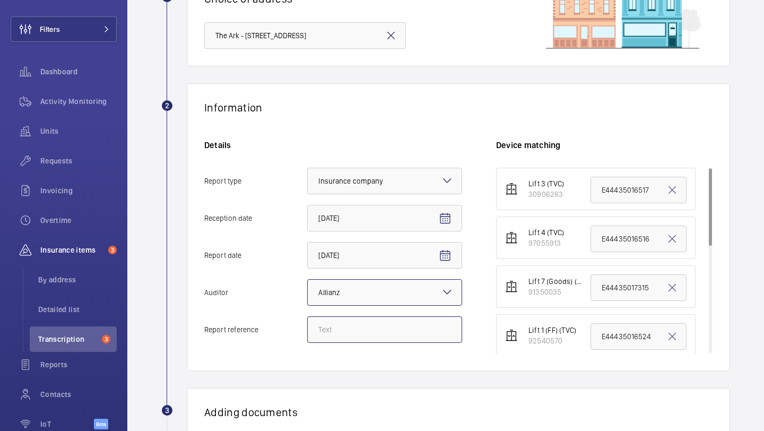
click at [362, 337] on input "Report reference" at bounding box center [384, 329] width 155 height 27
paste input "E44435017321"
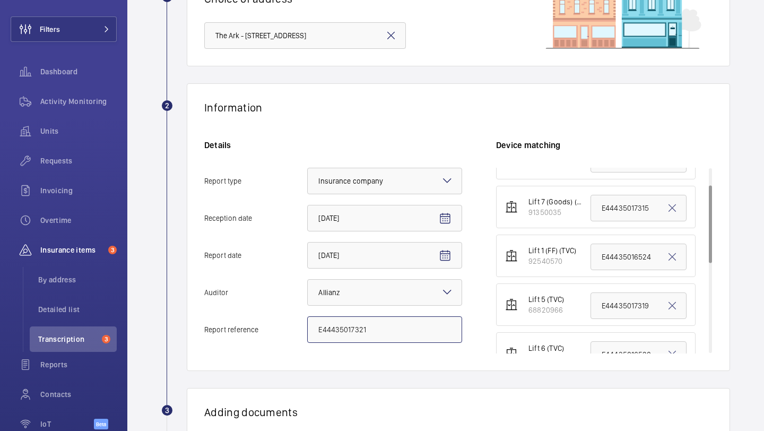
scroll to position [102, 0]
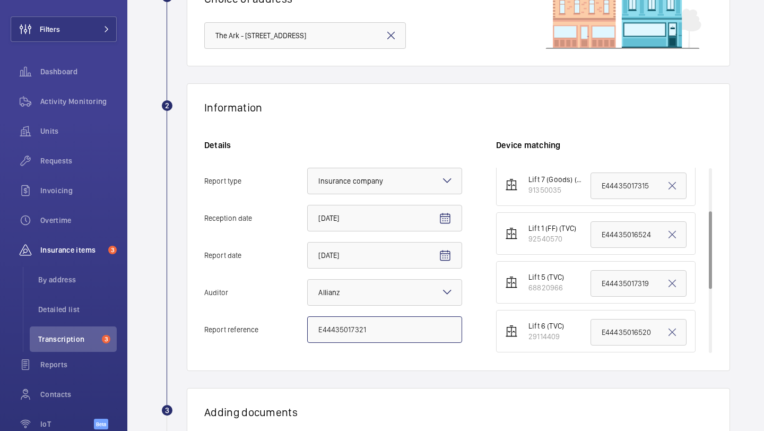
type input "E44435017321"
click at [622, 234] on input "E44435016524" at bounding box center [639, 234] width 96 height 27
paste input "7321"
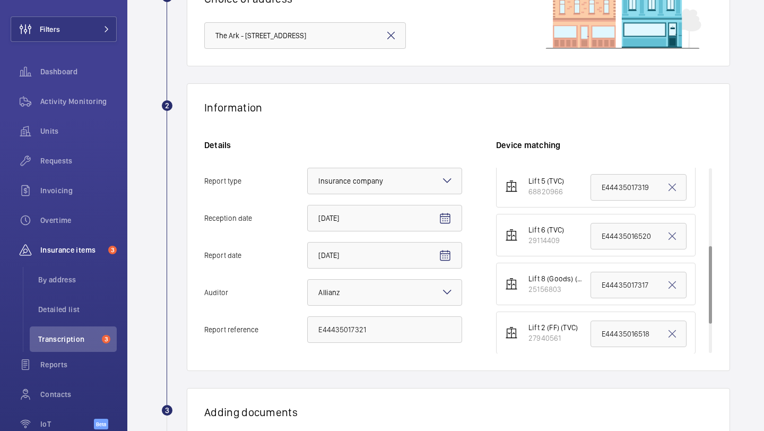
scroll to position [218, 0]
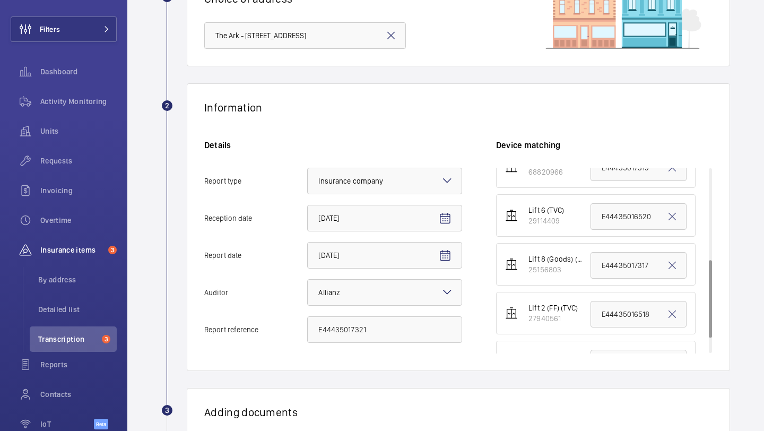
type input "E44435017321"
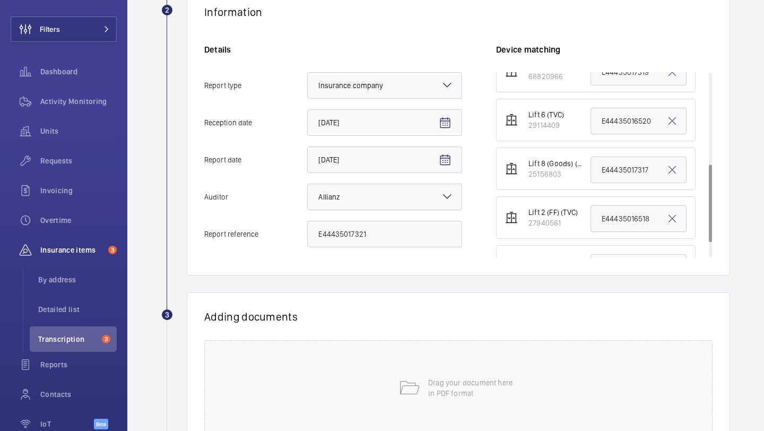
scroll to position [295, 0]
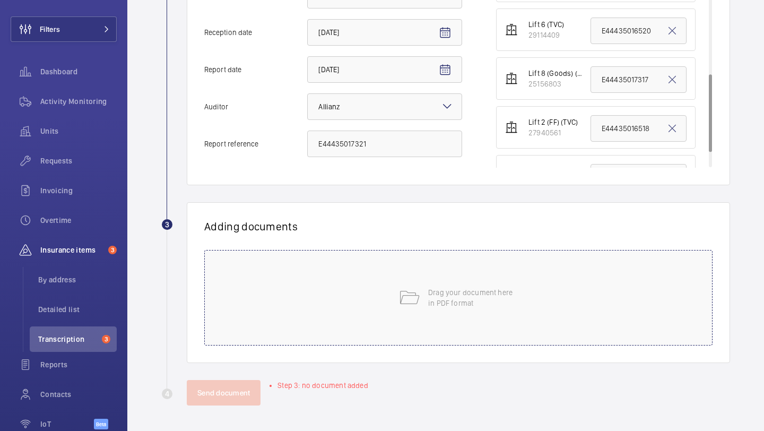
click at [371, 303] on div "Drag your document here in PDF format" at bounding box center [458, 298] width 508 height 96
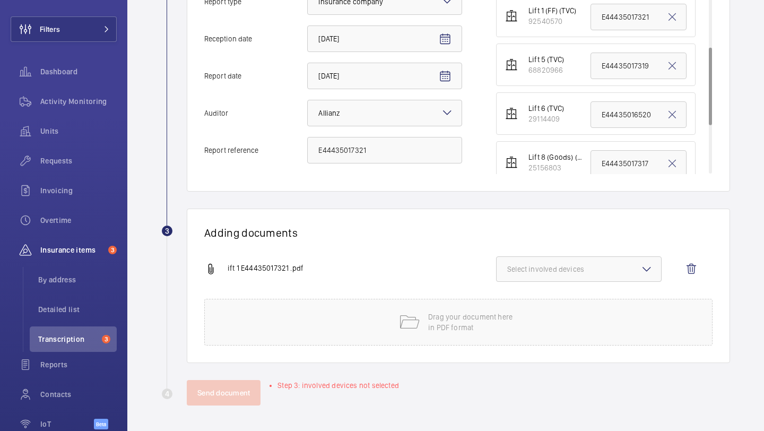
scroll to position [137, 0]
click at [550, 274] on span "Select involved devices" at bounding box center [578, 269] width 143 height 11
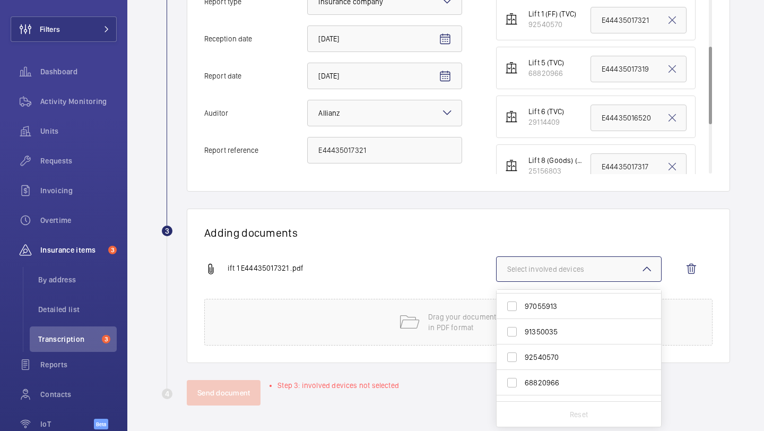
scroll to position [24, 0]
click at [554, 350] on span "92540570" at bounding box center [580, 354] width 110 height 11
click at [523, 350] on input "92540570" at bounding box center [512, 354] width 21 height 21
checkbox input "true"
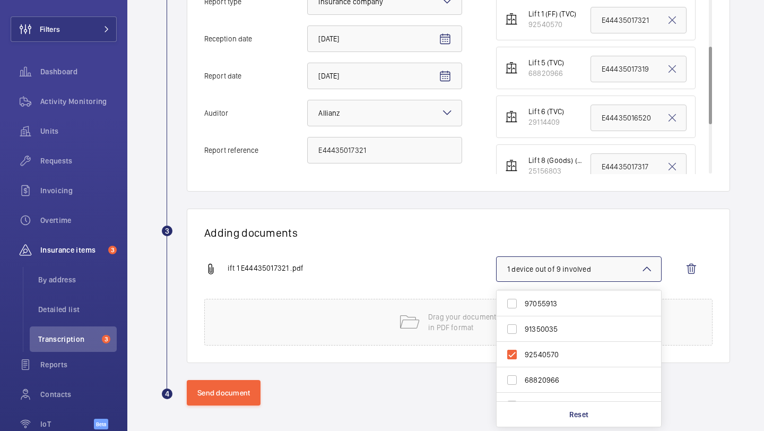
click at [413, 251] on div "Adding documents ift 1 E44435017321 .pdf 1 device out of 9 involved 30906283 97…" at bounding box center [458, 286] width 543 height 154
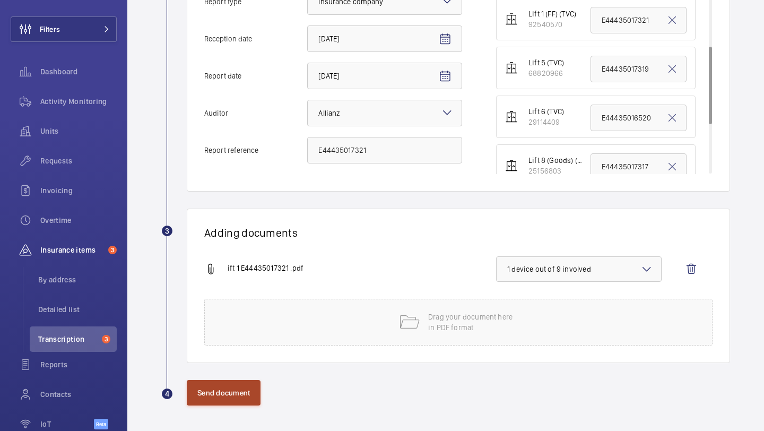
click at [239, 393] on button "Send document" at bounding box center [224, 392] width 74 height 25
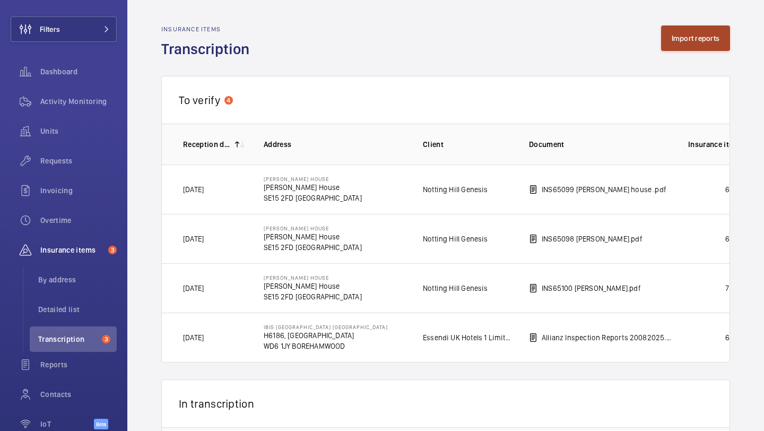
click at [670, 41] on button "Import reports" at bounding box center [696, 37] width 70 height 25
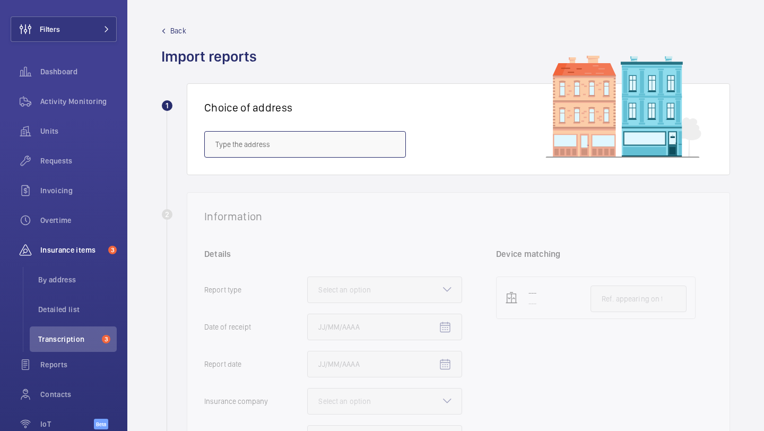
click at [313, 140] on input "text" at bounding box center [305, 144] width 202 height 27
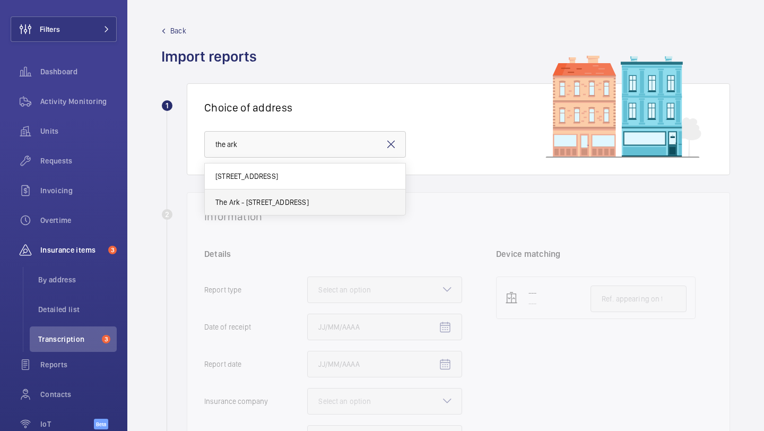
click at [304, 198] on span "The Ark - 201 Talgarth Road, LONDON W6 8BJ" at bounding box center [261, 202] width 93 height 11
type input "The Ark - 201 Talgarth Road, LONDON W6 8BJ"
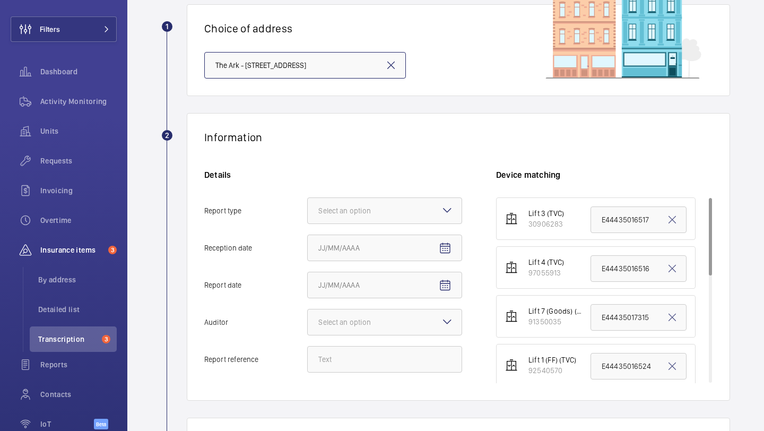
scroll to position [101, 0]
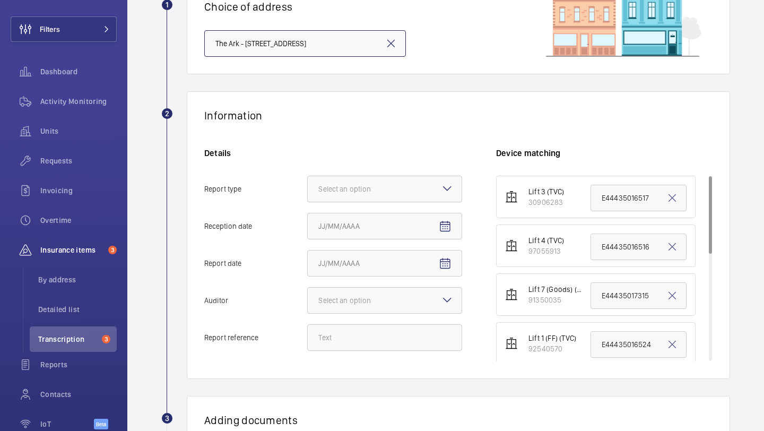
click at [345, 201] on div at bounding box center [385, 188] width 154 height 25
click at [308, 201] on input "Report type Select an option" at bounding box center [308, 188] width 0 height 25
click at [344, 223] on span "Insurance company" at bounding box center [384, 221] width 133 height 11
click at [308, 202] on input "Report type Select an option Insurance company Consultant" at bounding box center [308, 188] width 0 height 25
click at [444, 217] on span "Open calendar" at bounding box center [445, 226] width 25 height 25
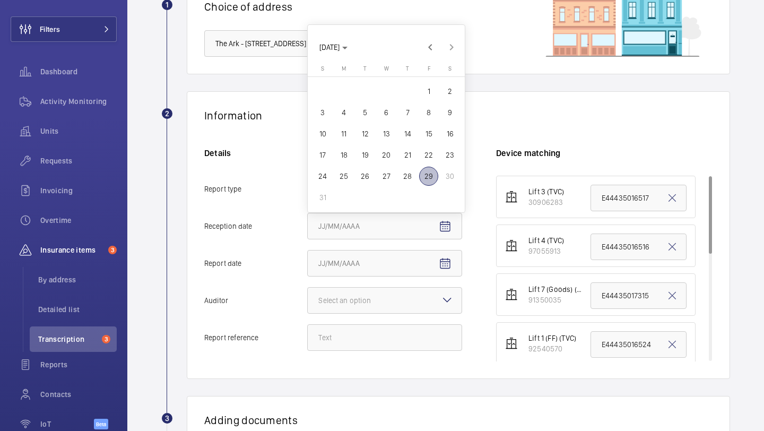
click at [365, 172] on span "26" at bounding box center [365, 176] width 19 height 19
type input "8/26/2025"
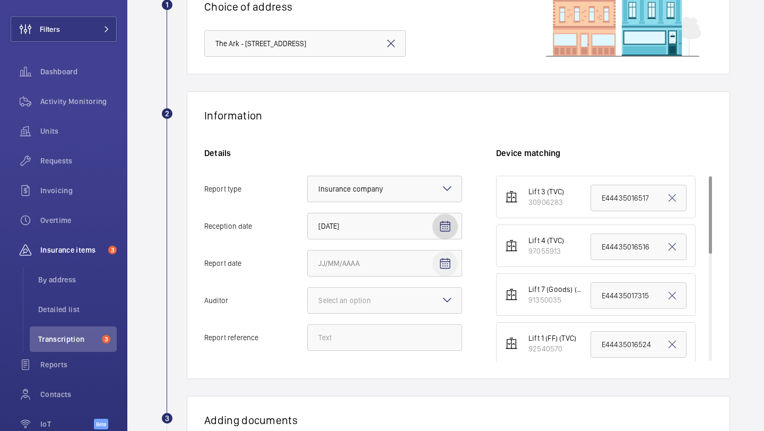
click at [450, 260] on mat-icon "Open calendar" at bounding box center [445, 263] width 13 height 13
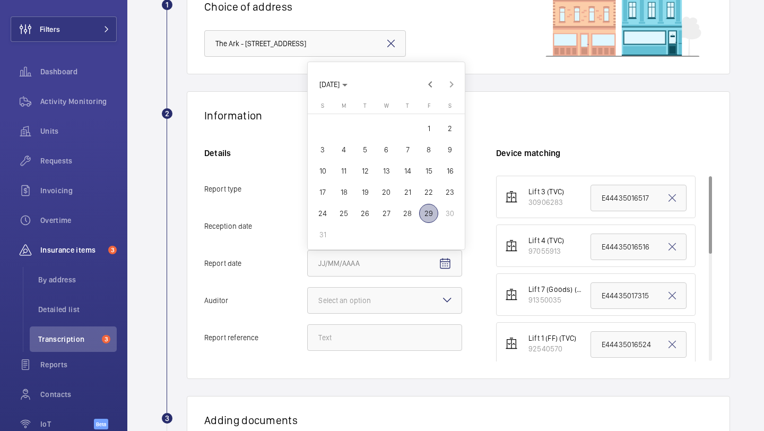
click at [430, 192] on span "22" at bounding box center [428, 192] width 19 height 19
type input "8/22/2025"
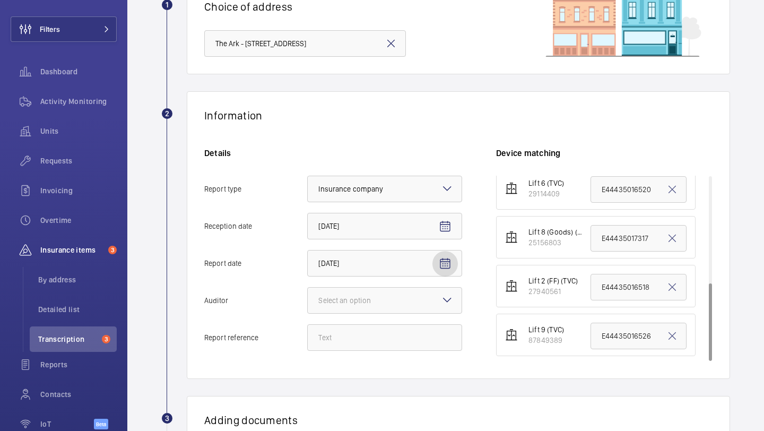
scroll to position [254, 0]
click at [393, 298] on div "Select an option" at bounding box center [357, 300] width 79 height 11
click at [308, 298] on input "Auditor Select an option" at bounding box center [308, 300] width 0 height 25
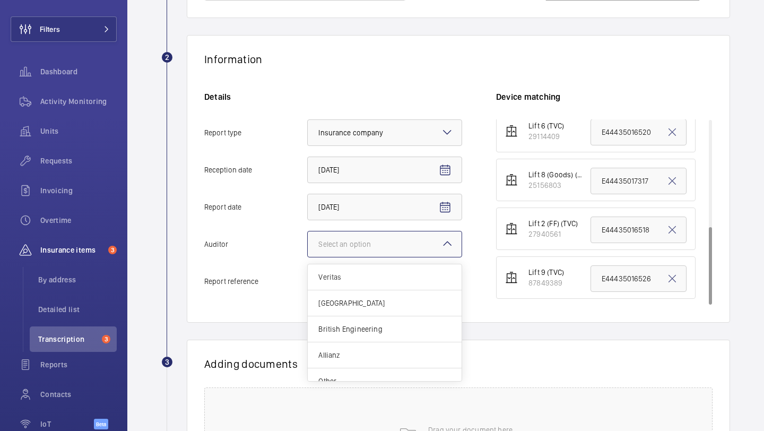
scroll to position [193, 0]
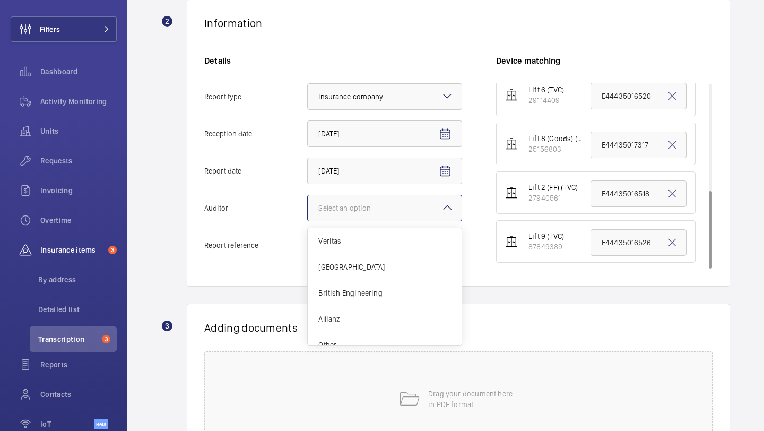
click at [373, 325] on div "Allianz" at bounding box center [385, 319] width 154 height 26
click at [308, 221] on input "Auditor Select an option Veritas Zurich British Engineering Allianz Other" at bounding box center [308, 207] width 0 height 25
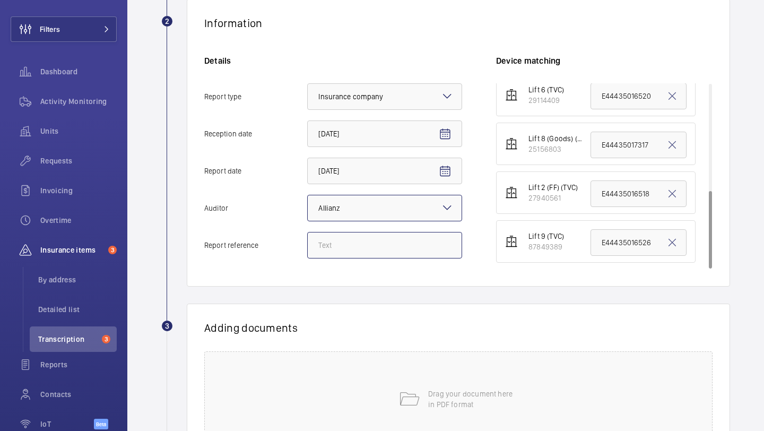
click at [347, 248] on input "Report reference" at bounding box center [384, 245] width 155 height 27
paste input "E44435017323"
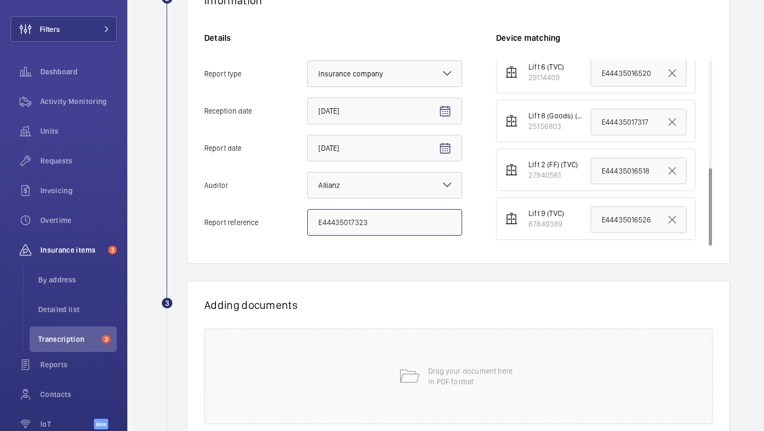
scroll to position [262, 0]
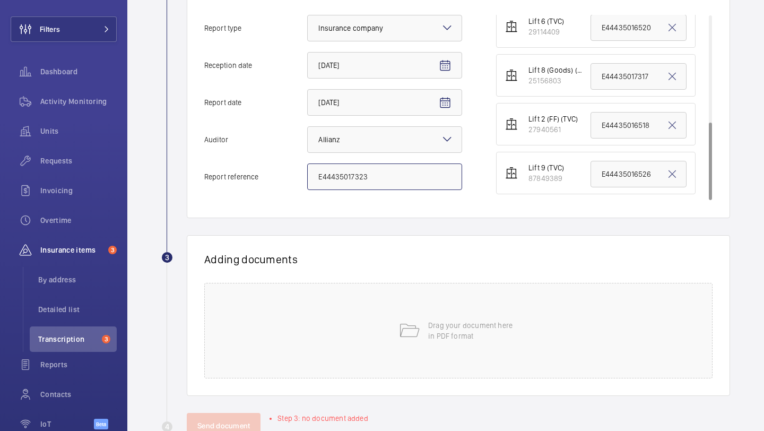
type input "E44435017323"
click at [631, 173] on input "E44435016526" at bounding box center [639, 174] width 96 height 27
paste input "7323"
type input "E44435017323"
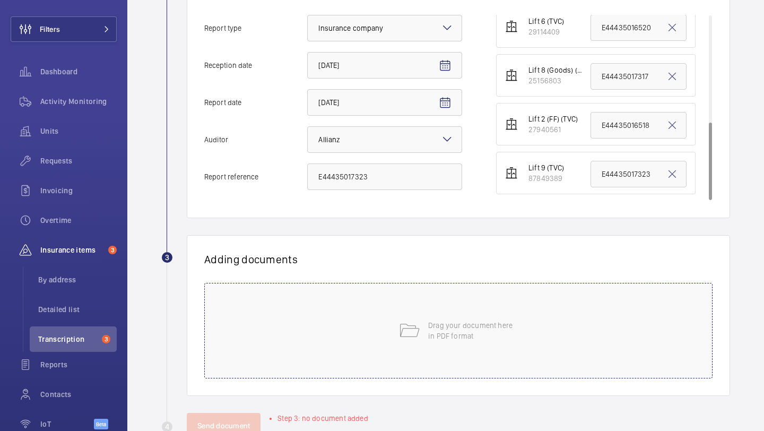
click at [405, 330] on mat-icon at bounding box center [409, 330] width 21 height 21
click at [406, 324] on mat-icon at bounding box center [409, 330] width 21 height 21
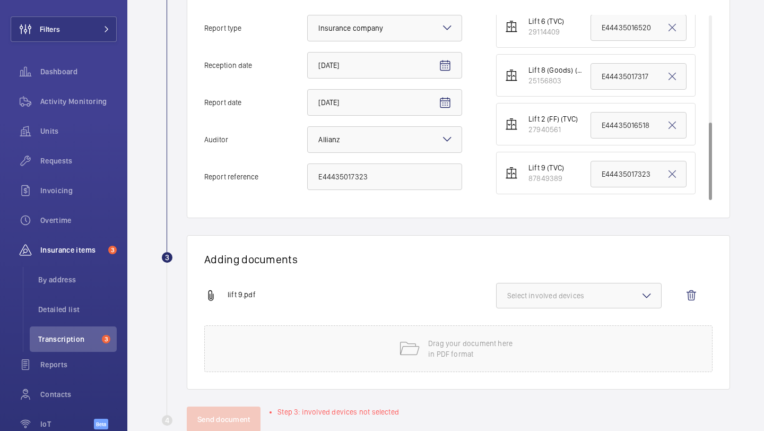
click at [550, 296] on span "Select involved devices" at bounding box center [578, 295] width 143 height 11
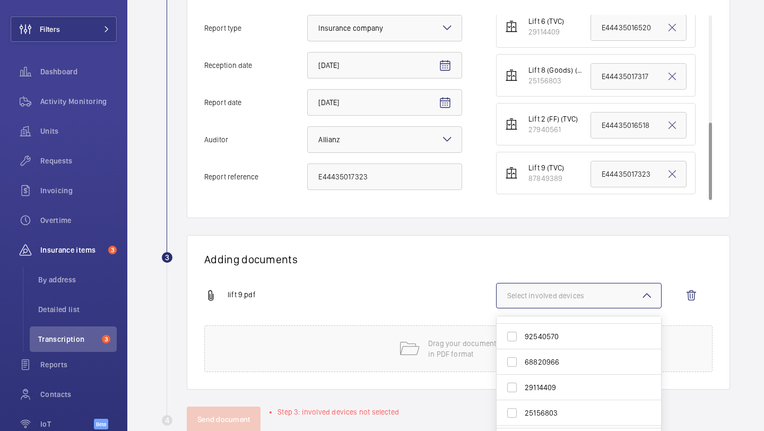
scroll to position [118, 0]
click at [550, 411] on span "87849389" at bounding box center [580, 415] width 110 height 11
click at [523, 411] on input "87849389" at bounding box center [512, 414] width 21 height 21
checkbox input "true"
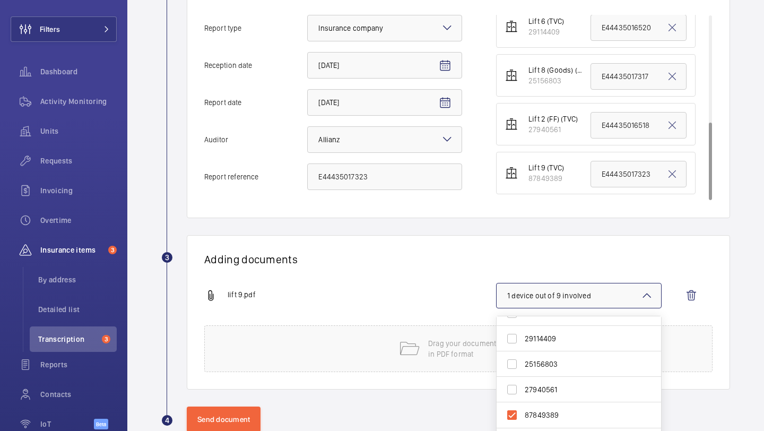
click at [566, 236] on div "Adding documents lift 9.pdf 1 device out of 9 involved 30906283 97055913 913500…" at bounding box center [458, 312] width 543 height 154
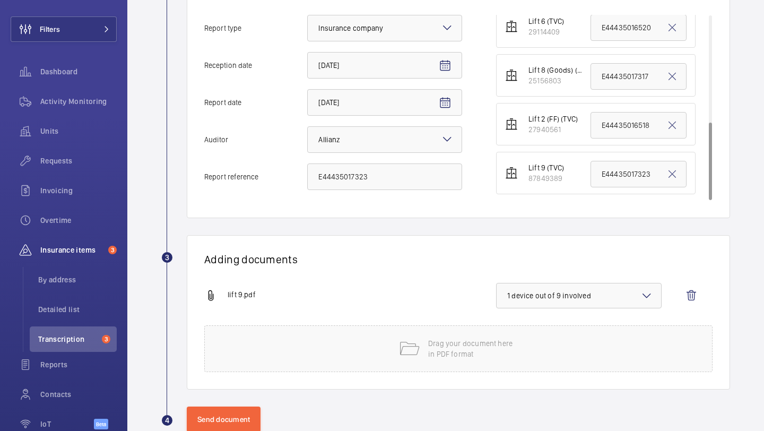
scroll to position [288, 0]
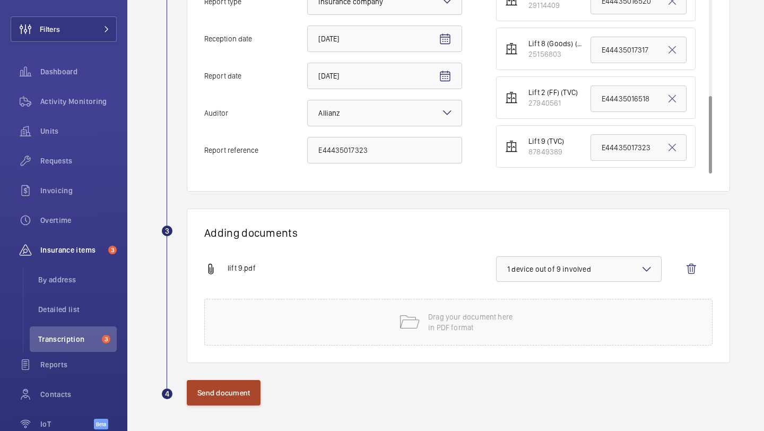
click at [233, 387] on button "Send document" at bounding box center [224, 392] width 74 height 25
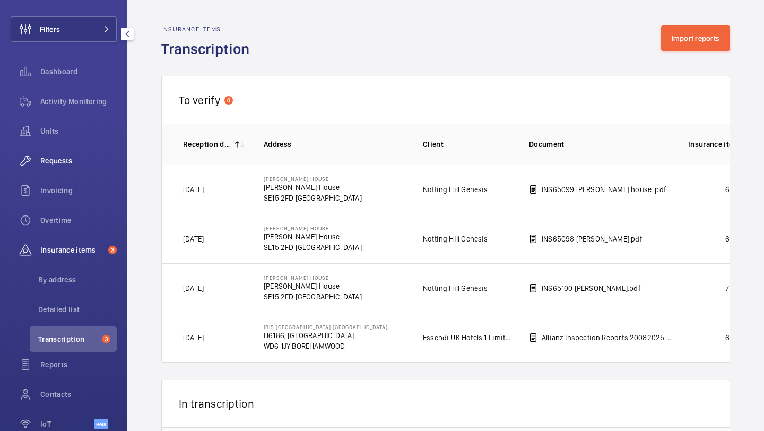
click at [83, 165] on span "Requests" at bounding box center [78, 161] width 76 height 11
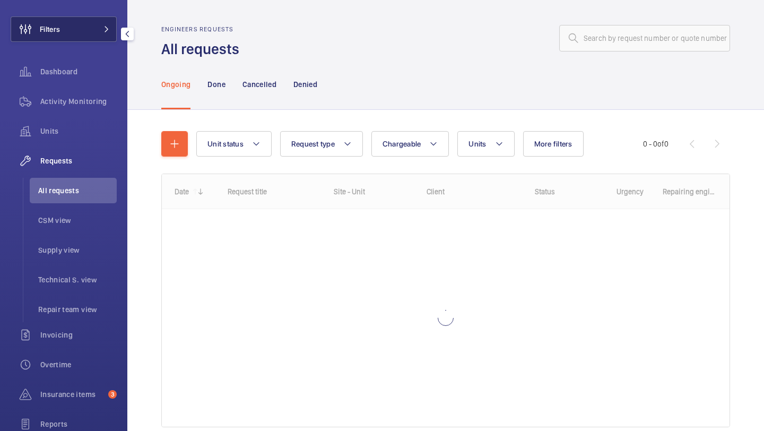
click at [88, 21] on button "Filters" at bounding box center [64, 28] width 106 height 25
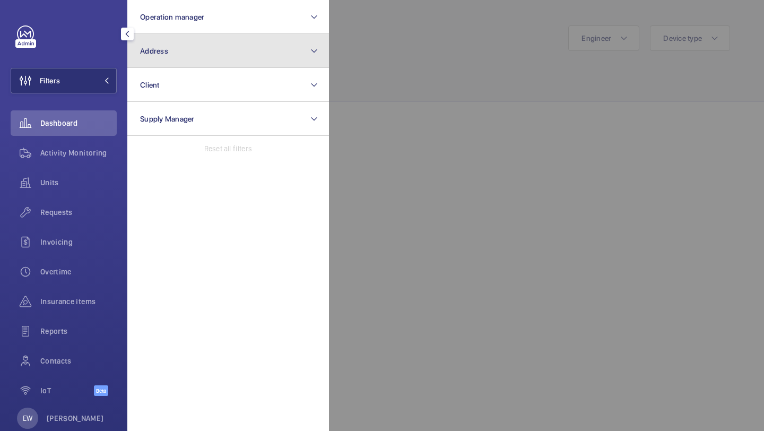
click at [181, 59] on button "Address" at bounding box center [228, 51] width 202 height 34
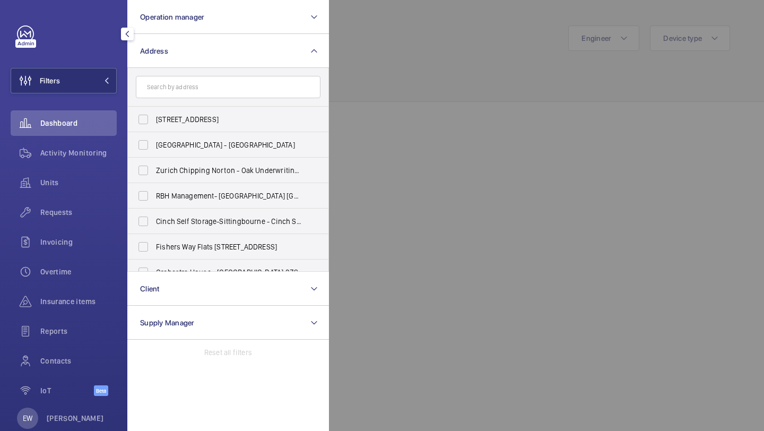
click at [409, 31] on div at bounding box center [711, 215] width 764 height 431
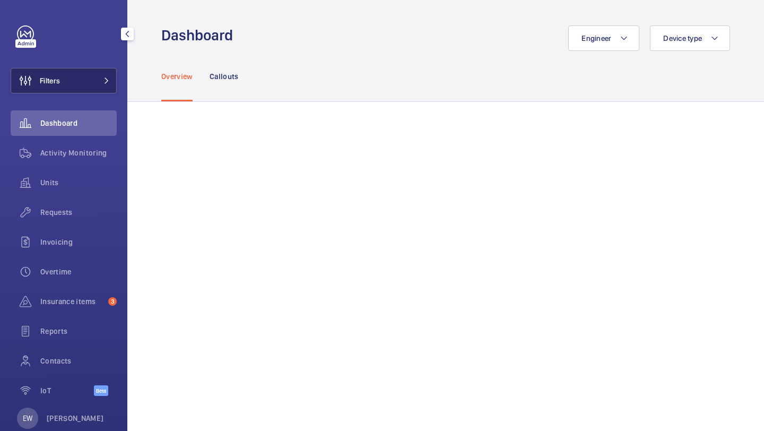
click at [101, 77] on span at bounding box center [103, 80] width 13 height 6
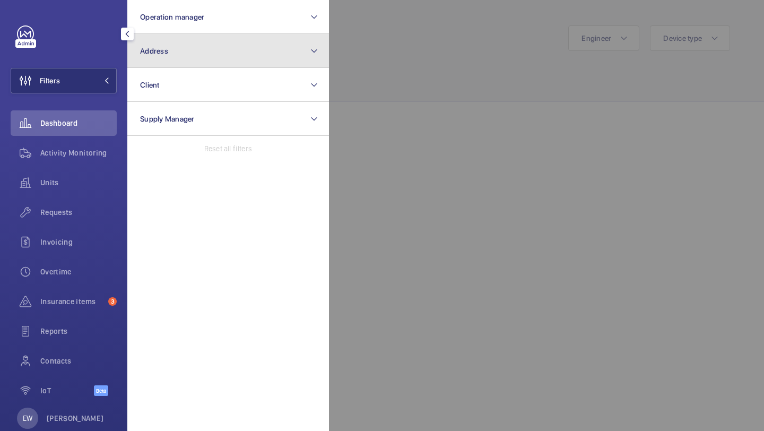
click at [167, 59] on button "Address" at bounding box center [228, 51] width 202 height 34
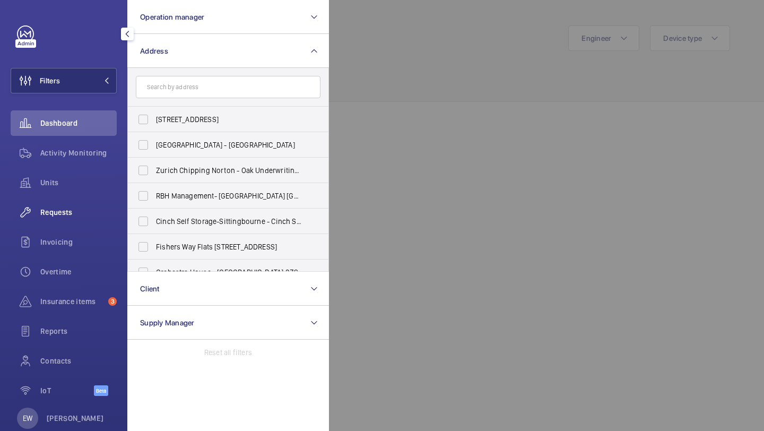
click at [28, 211] on wm-front-icon-button at bounding box center [26, 212] width 30 height 25
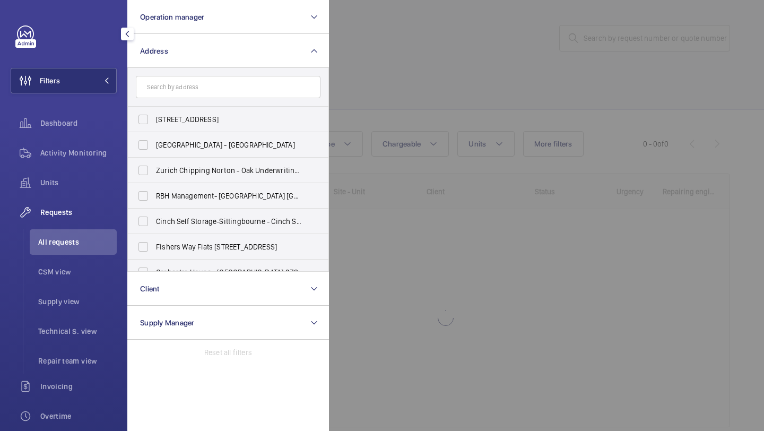
click at [387, 124] on div at bounding box center [711, 215] width 764 height 431
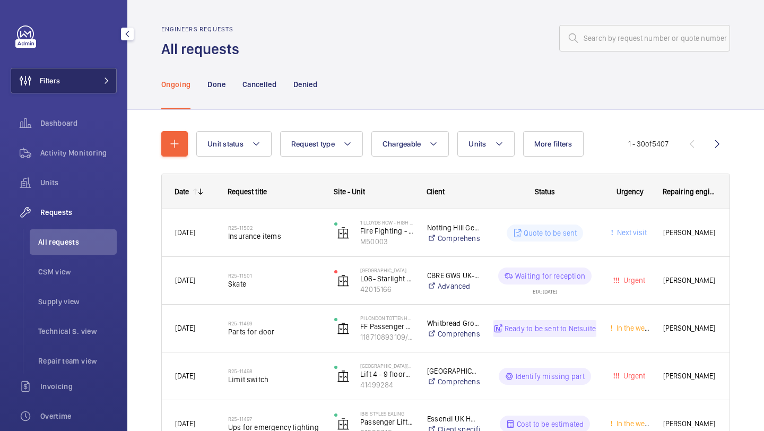
click at [106, 70] on button "Filters" at bounding box center [64, 80] width 106 height 25
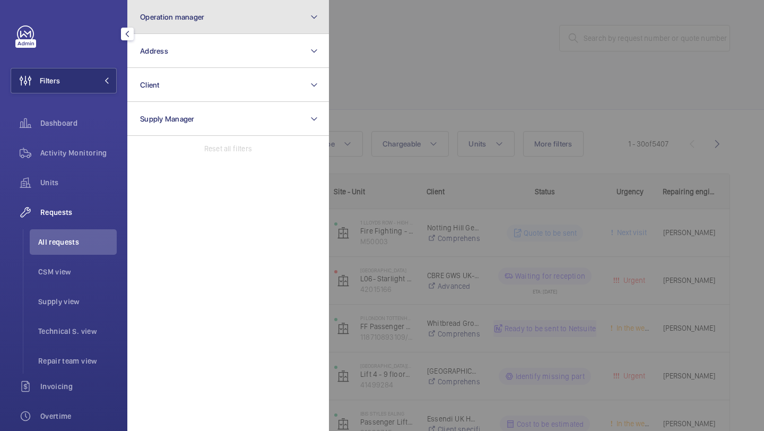
click at [157, 22] on button "Operation manager" at bounding box center [228, 17] width 202 height 34
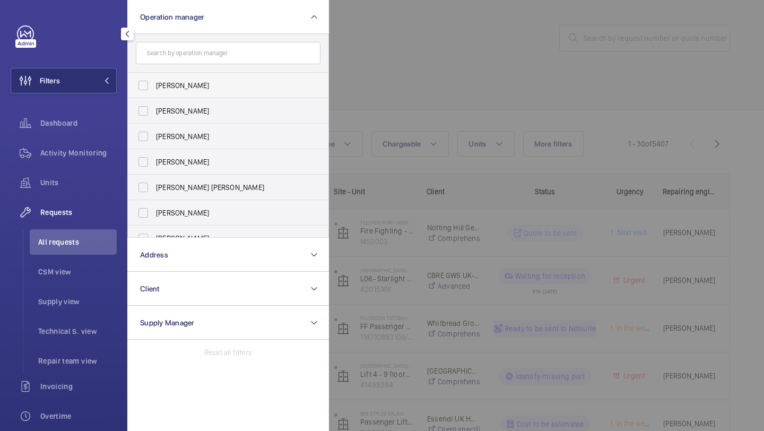
click at [158, 80] on span "[PERSON_NAME]" at bounding box center [229, 85] width 146 height 11
click at [154, 80] on input "[PERSON_NAME]" at bounding box center [143, 85] width 21 height 21
checkbox input "true"
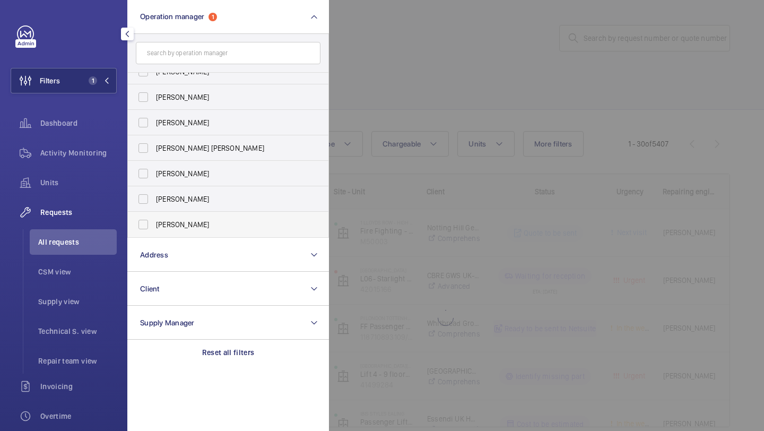
click at [182, 219] on span "[PERSON_NAME]" at bounding box center [229, 224] width 146 height 11
click at [154, 219] on input "[PERSON_NAME]" at bounding box center [143, 224] width 21 height 21
checkbox input "true"
click at [430, 99] on div at bounding box center [711, 215] width 764 height 431
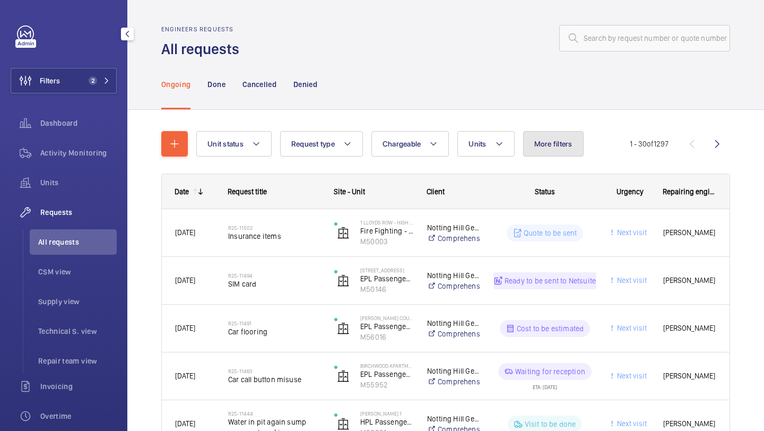
click at [550, 136] on button "More filters" at bounding box center [553, 143] width 61 height 25
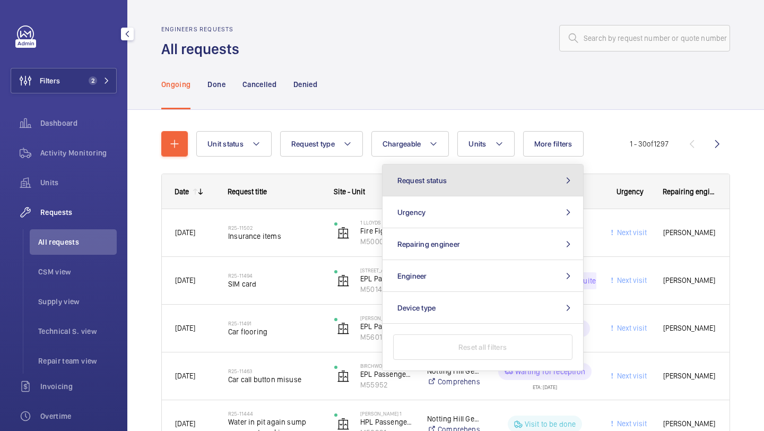
click at [474, 189] on button "Request status" at bounding box center [483, 181] width 201 height 32
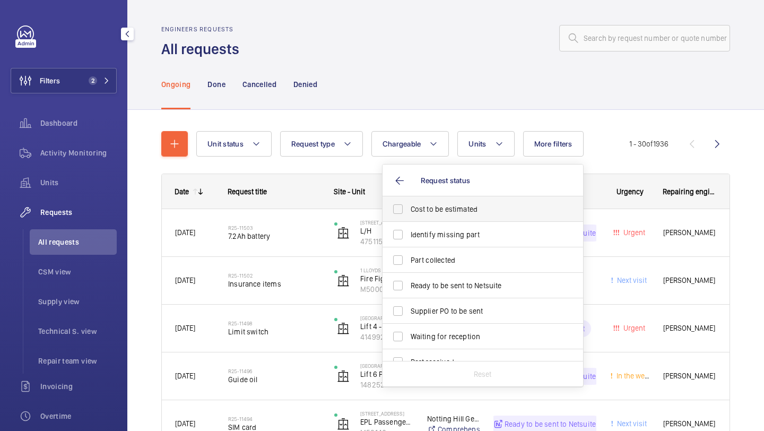
click at [456, 209] on span "Cost to be estimated" at bounding box center [484, 209] width 146 height 11
click at [409, 209] on input "Cost to be estimated" at bounding box center [397, 209] width 21 height 21
checkbox input "true"
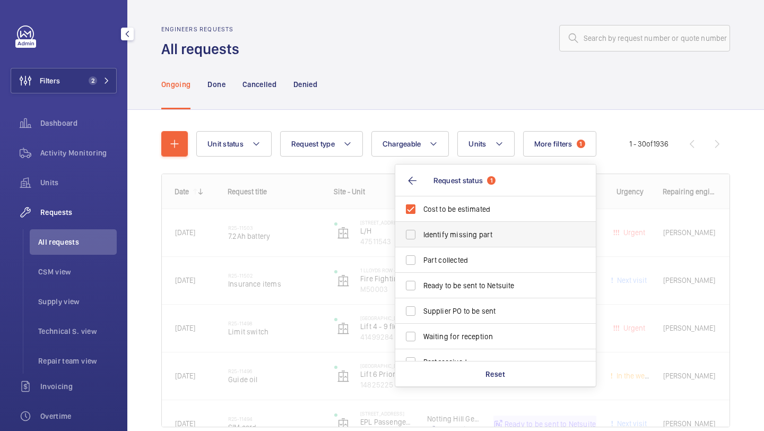
click at [453, 237] on span "Identify missing part" at bounding box center [497, 234] width 146 height 11
click at [421, 237] on input "Identify missing part" at bounding box center [410, 234] width 21 height 21
checkbox input "true"
click at [444, 275] on label "Ready to be sent to Netsuite" at bounding box center [487, 285] width 185 height 25
click at [421, 275] on input "Ready to be sent to Netsuite" at bounding box center [410, 285] width 21 height 21
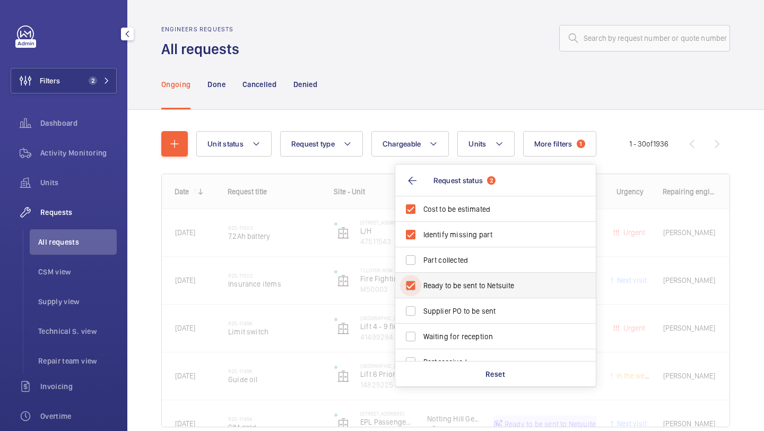
checkbox input "true"
click at [444, 307] on span "Supplier PO to be sent" at bounding box center [497, 311] width 146 height 11
click at [421, 307] on input "Supplier PO to be sent" at bounding box center [410, 310] width 21 height 21
checkbox input "true"
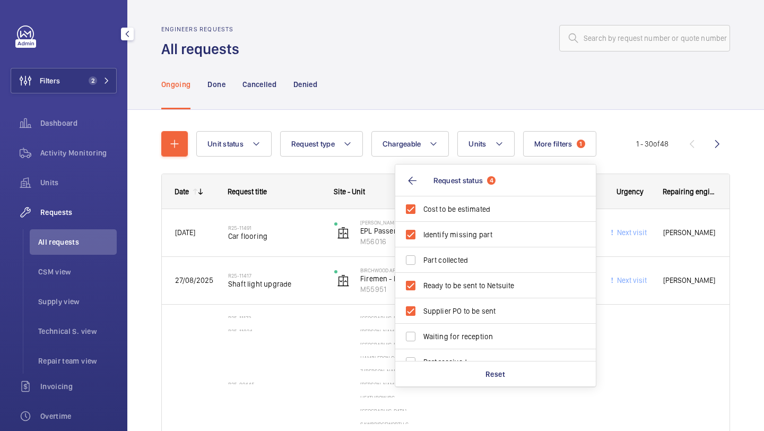
click at [410, 92] on div "Ongoing Done Cancelled Denied" at bounding box center [445, 84] width 569 height 50
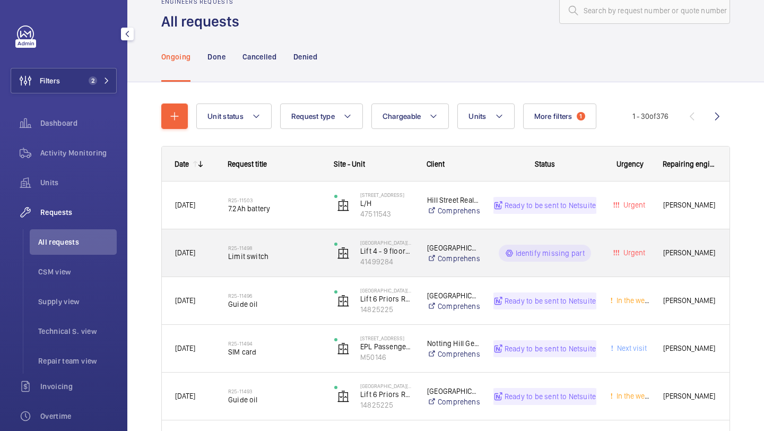
scroll to position [29, 0]
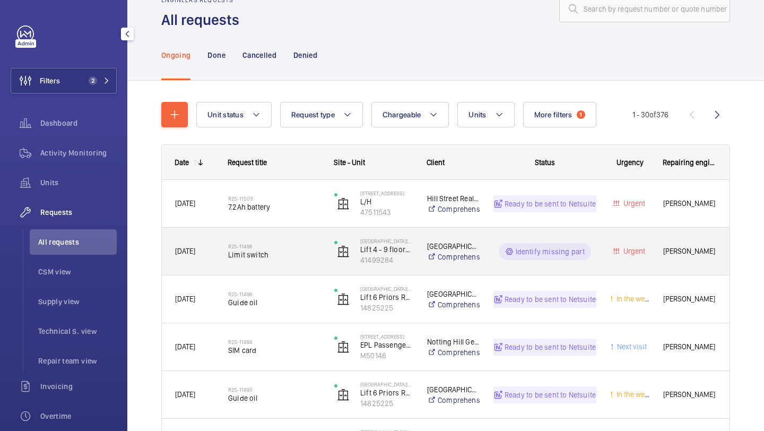
click at [286, 262] on div "R25-11498 Limit switch" at bounding box center [274, 251] width 92 height 31
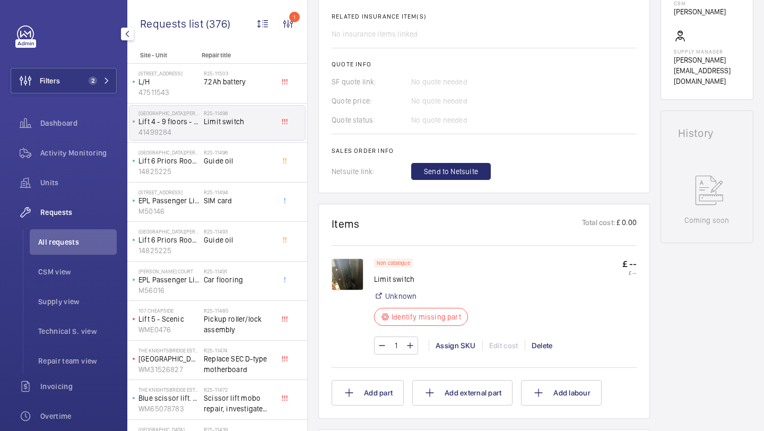
scroll to position [427, 0]
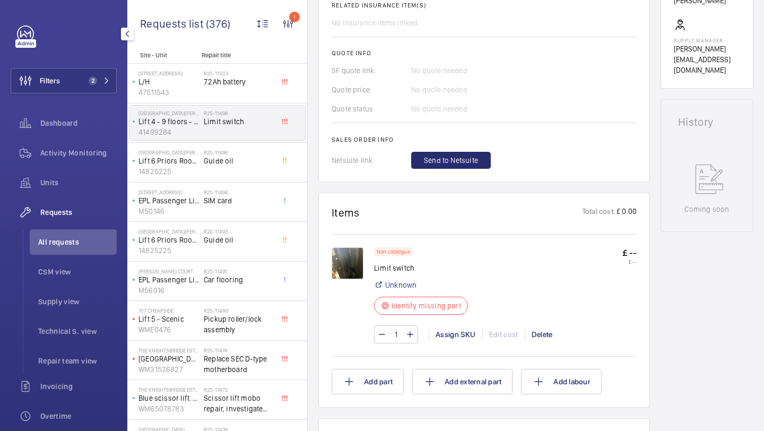
click at [358, 260] on img at bounding box center [348, 263] width 32 height 32
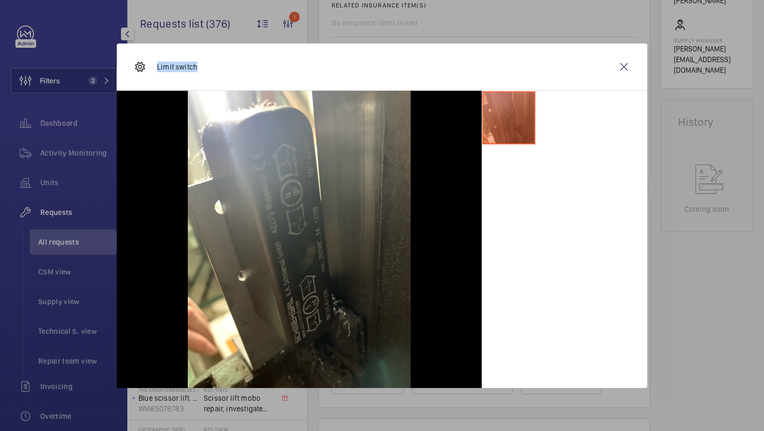
drag, startPoint x: 197, startPoint y: 73, endPoint x: 158, endPoint y: 68, distance: 39.5
click at [158, 68] on div "Limit switch" at bounding box center [382, 67] width 531 height 47
copy p "Limit switch"
